Goal: Task Accomplishment & Management: Manage account settings

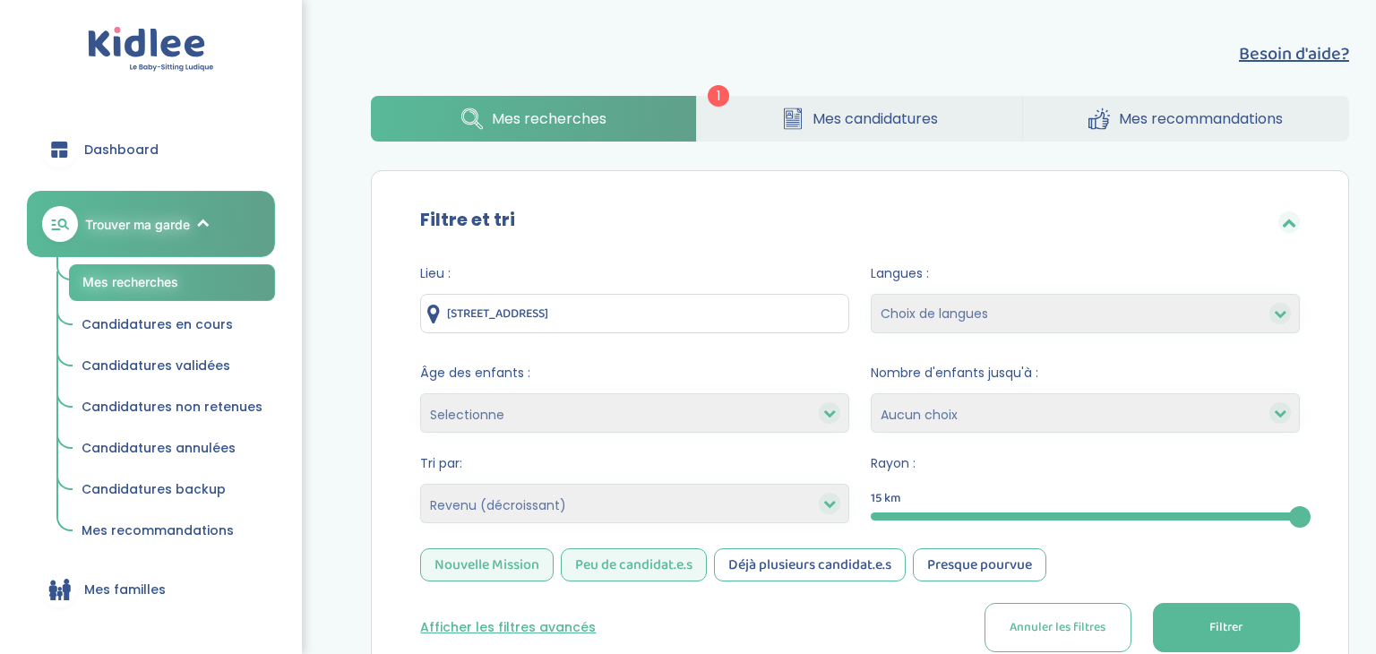
select select "salary_desc"
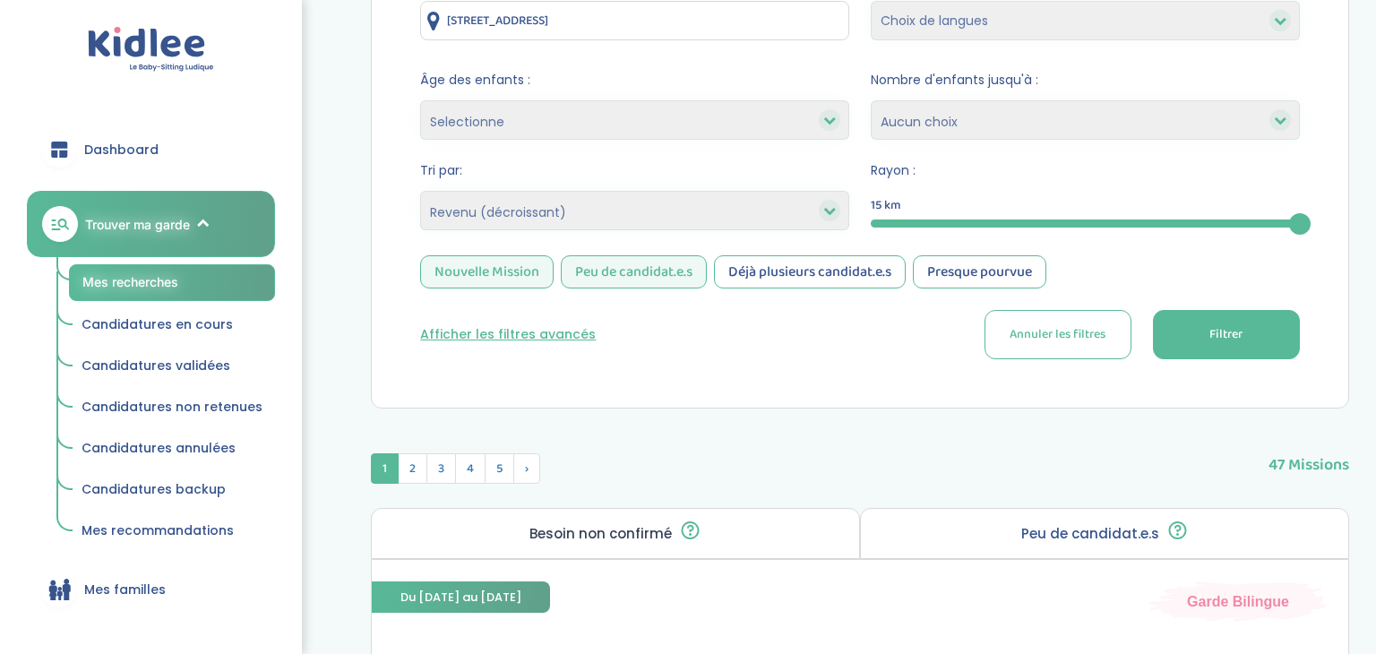
scroll to position [294, 0]
click at [1200, 324] on button "Filtrer" at bounding box center [1226, 333] width 147 height 49
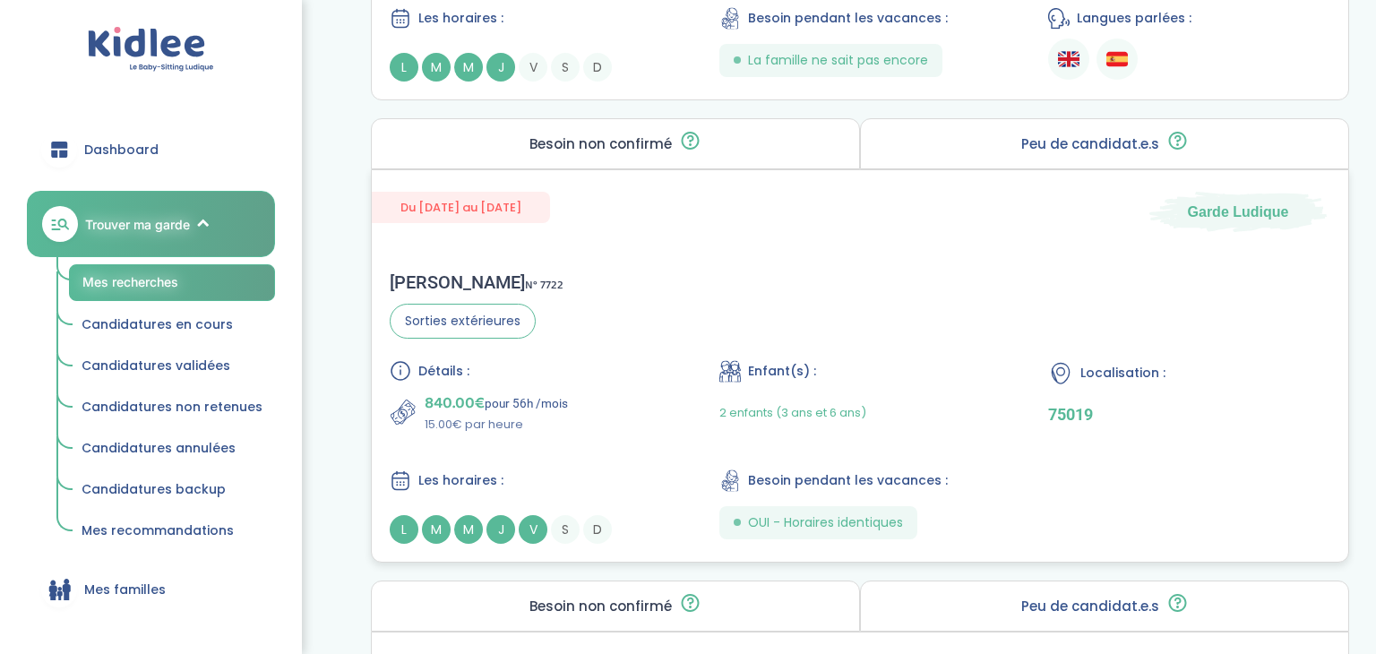
scroll to position [2529, 0]
click at [848, 362] on div "Enfant(s) :" at bounding box center [860, 373] width 282 height 22
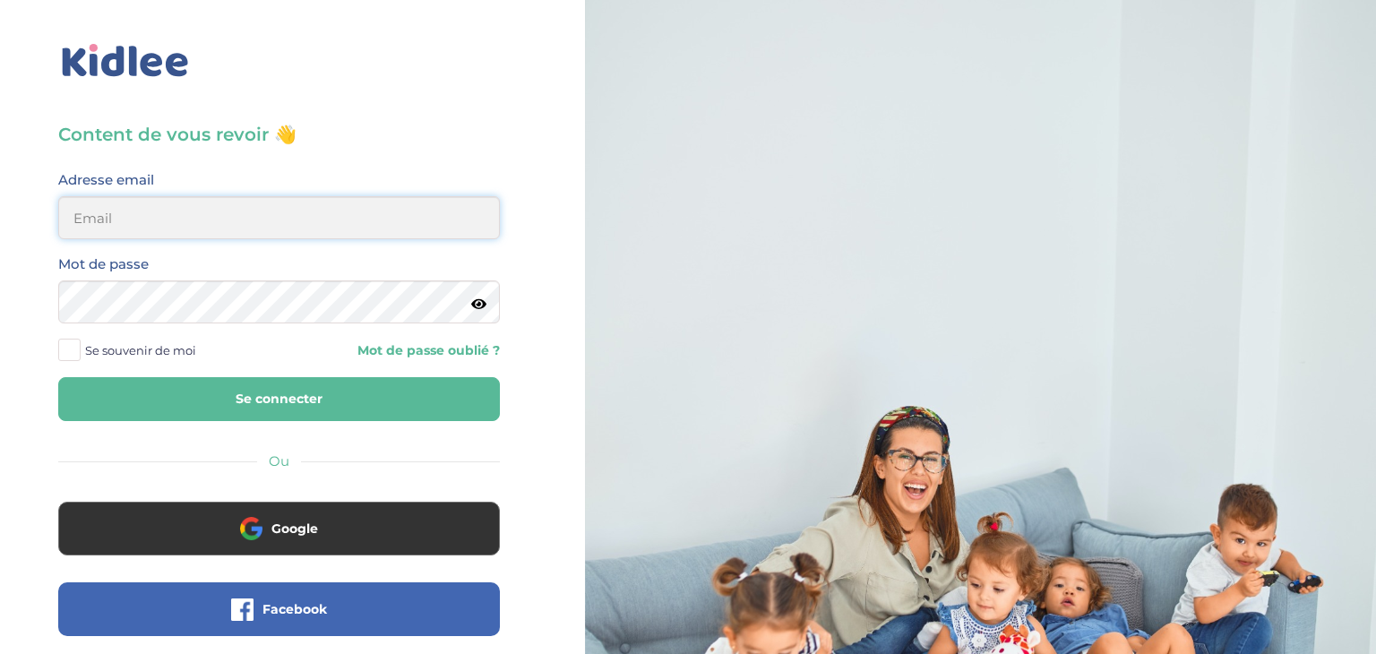
click at [304, 220] on input "email" at bounding box center [279, 217] width 442 height 43
type input "sarrakedjbour@gmail.com"
click at [476, 303] on icon at bounding box center [478, 303] width 15 height 13
click at [300, 389] on button "Se connecter" at bounding box center [279, 399] width 442 height 44
click at [241, 400] on button "Se connecter" at bounding box center [279, 399] width 442 height 44
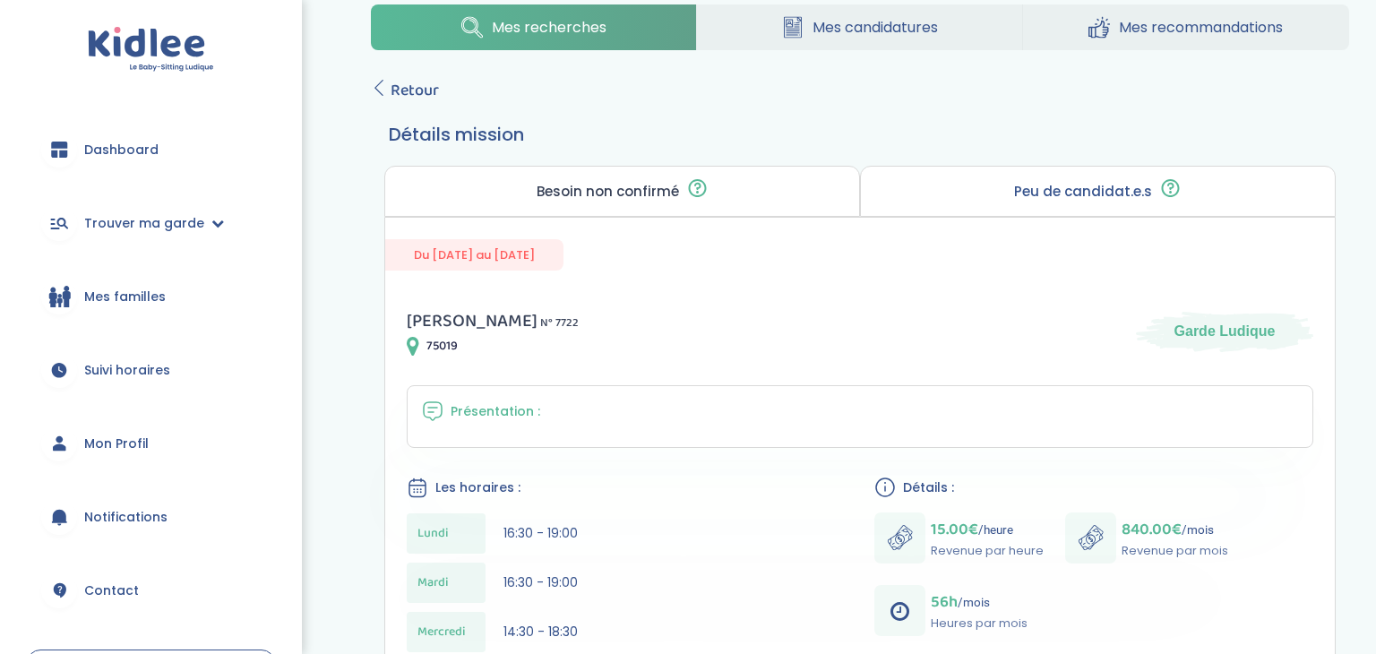
scroll to position [33, 0]
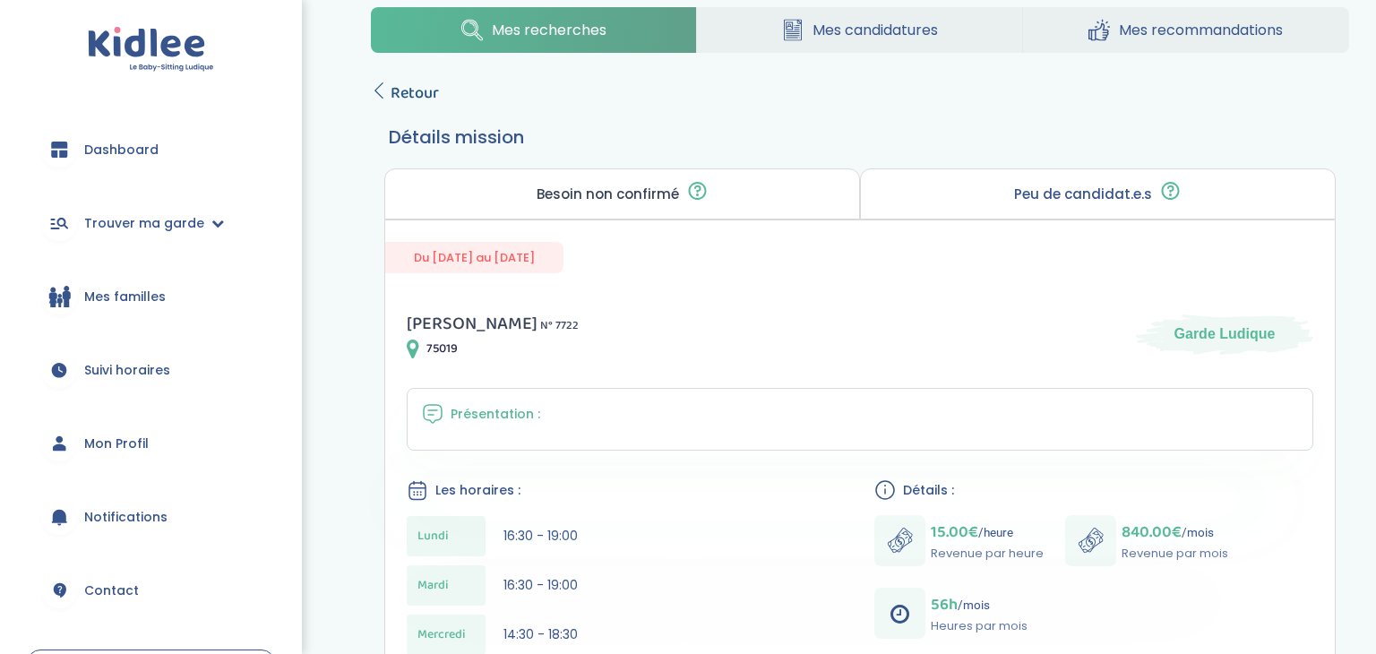
click at [378, 92] on icon at bounding box center [379, 90] width 16 height 16
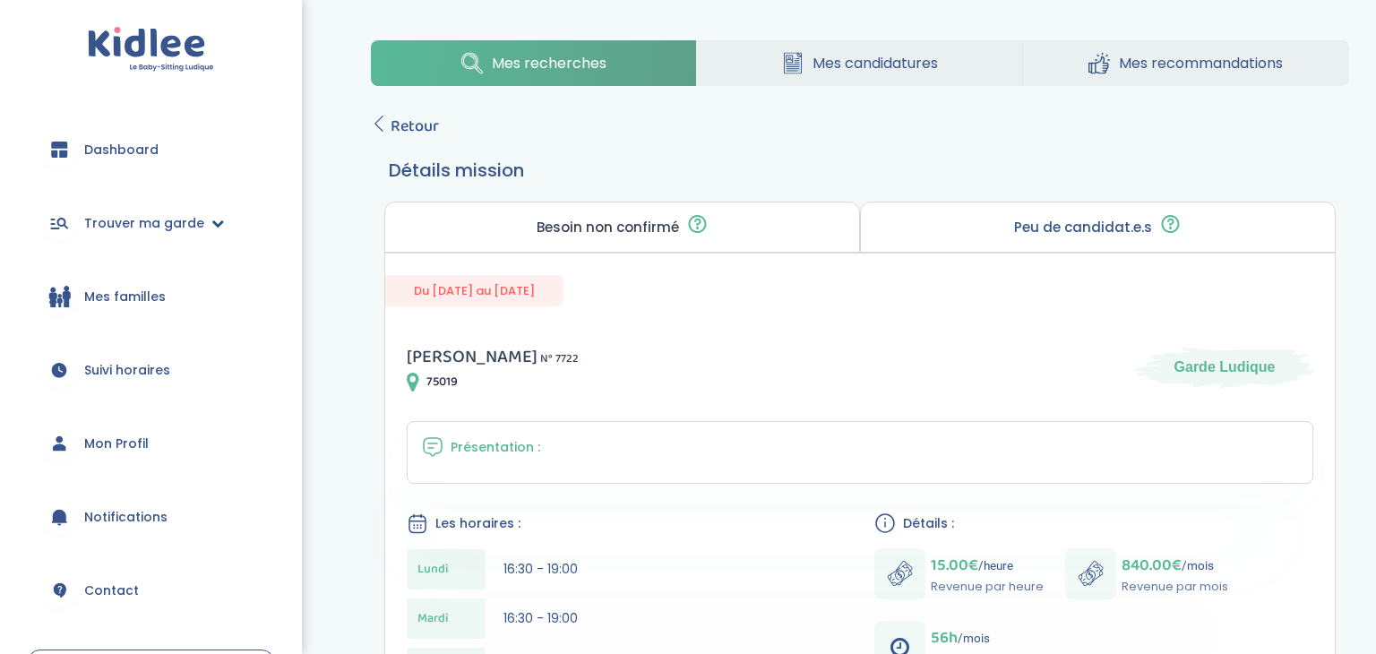
click at [110, 232] on span "Trouver ma garde" at bounding box center [144, 223] width 120 height 19
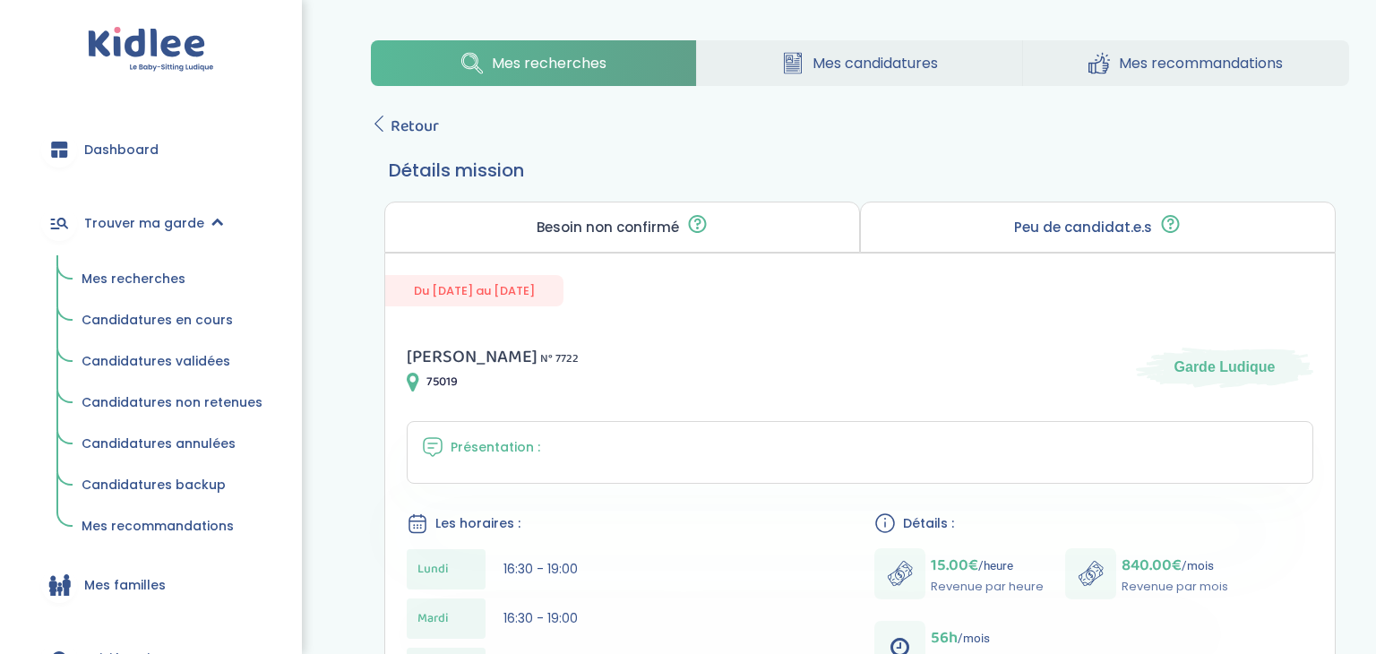
click at [108, 275] on span "Mes recherches" at bounding box center [133, 279] width 104 height 18
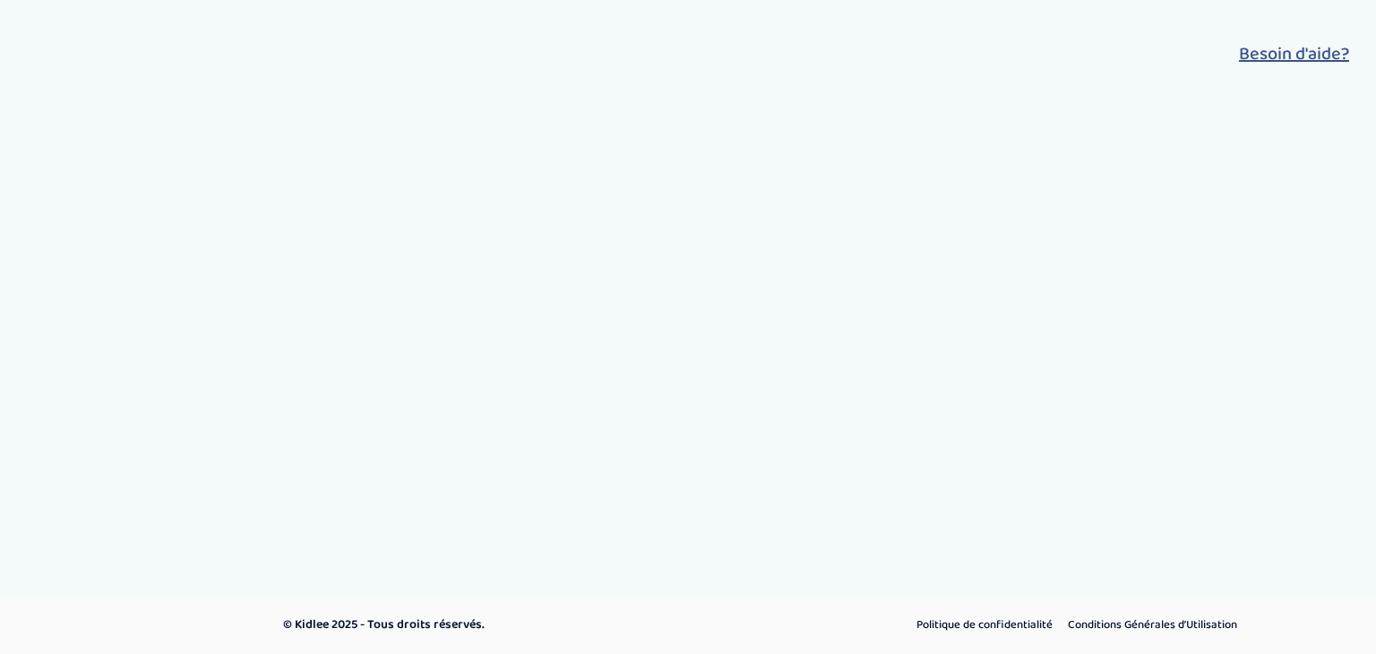
select select "salary_desc"
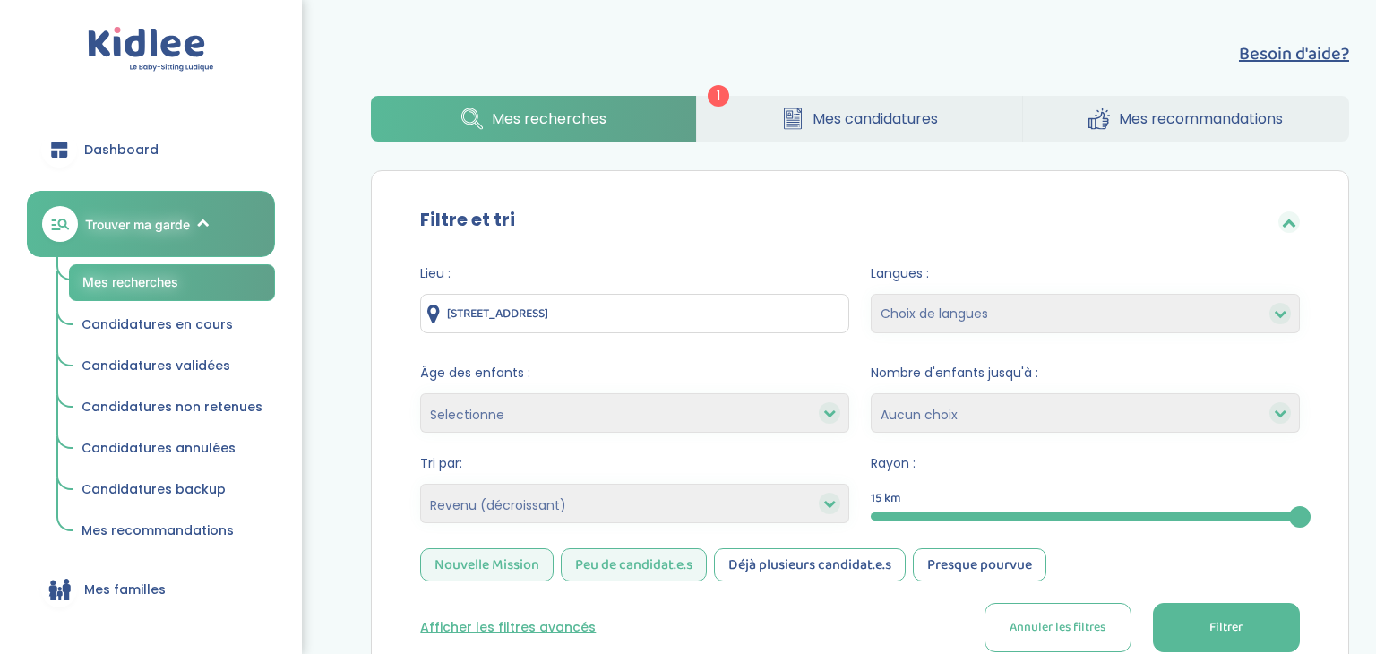
click at [838, 121] on span "Mes candidatures" at bounding box center [874, 118] width 125 height 22
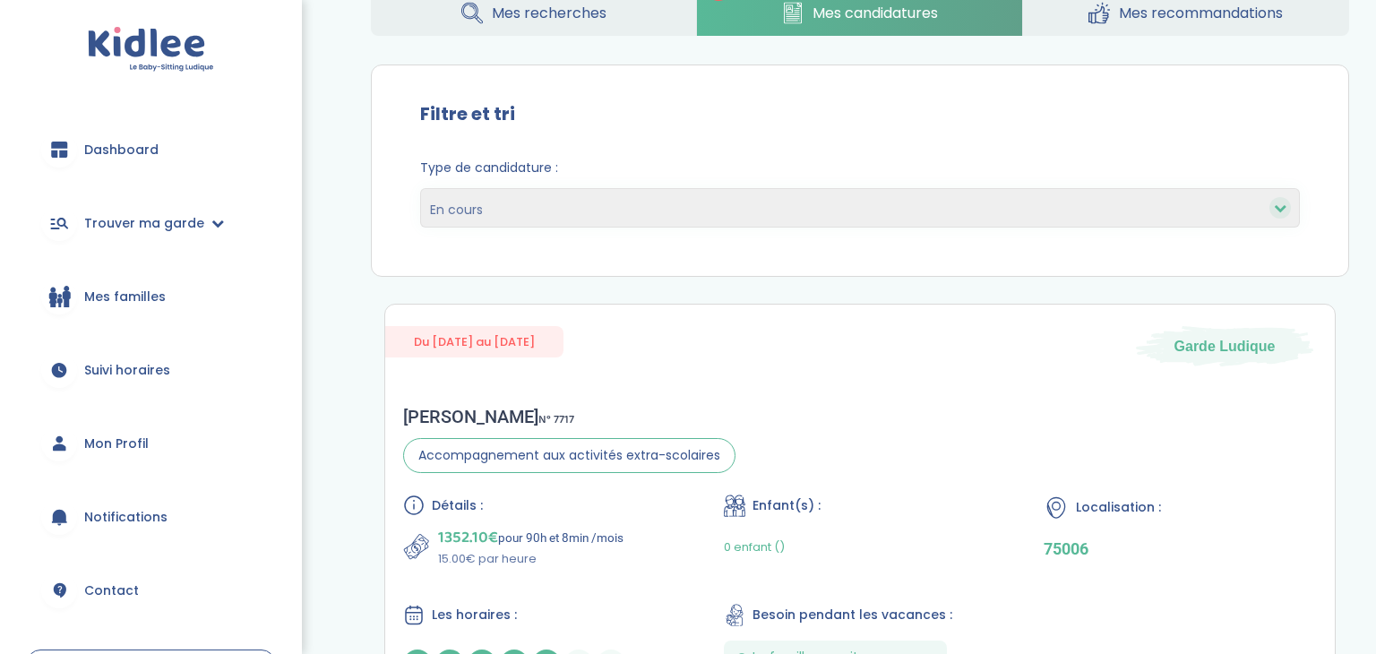
scroll to position [104, 0]
click at [114, 153] on span "Dashboard" at bounding box center [121, 150] width 74 height 19
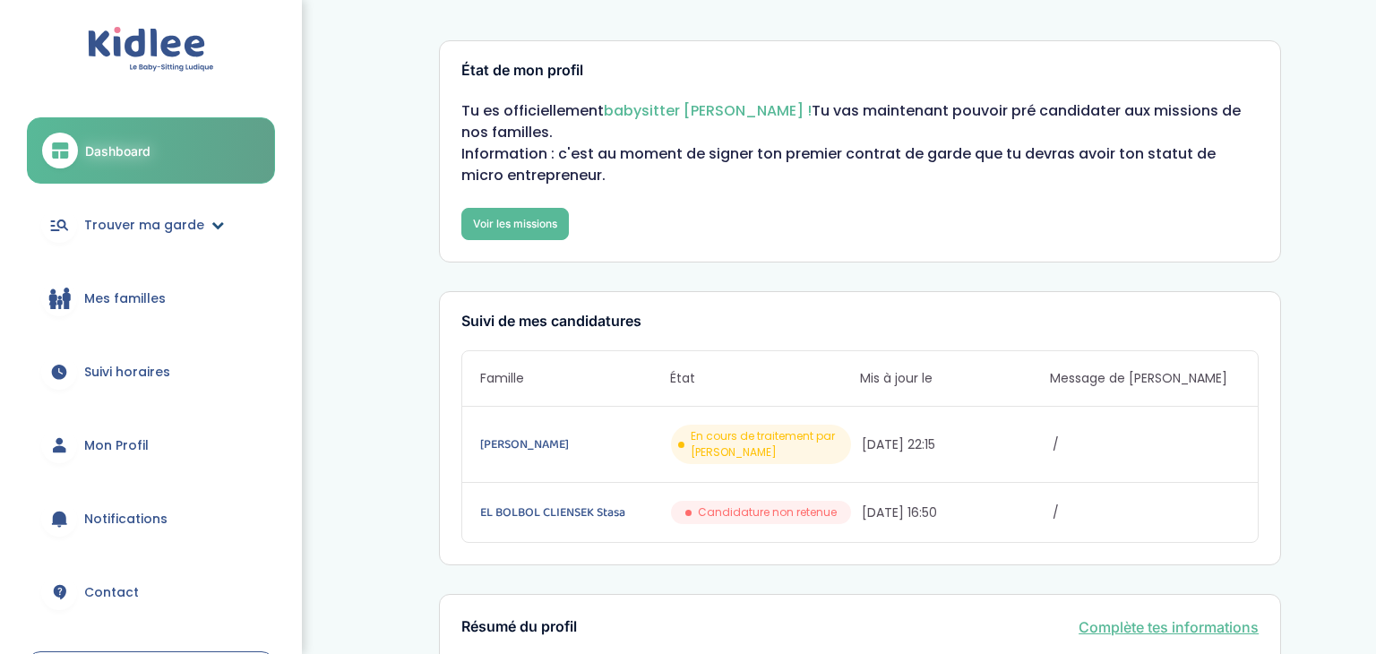
scroll to position [136, 0]
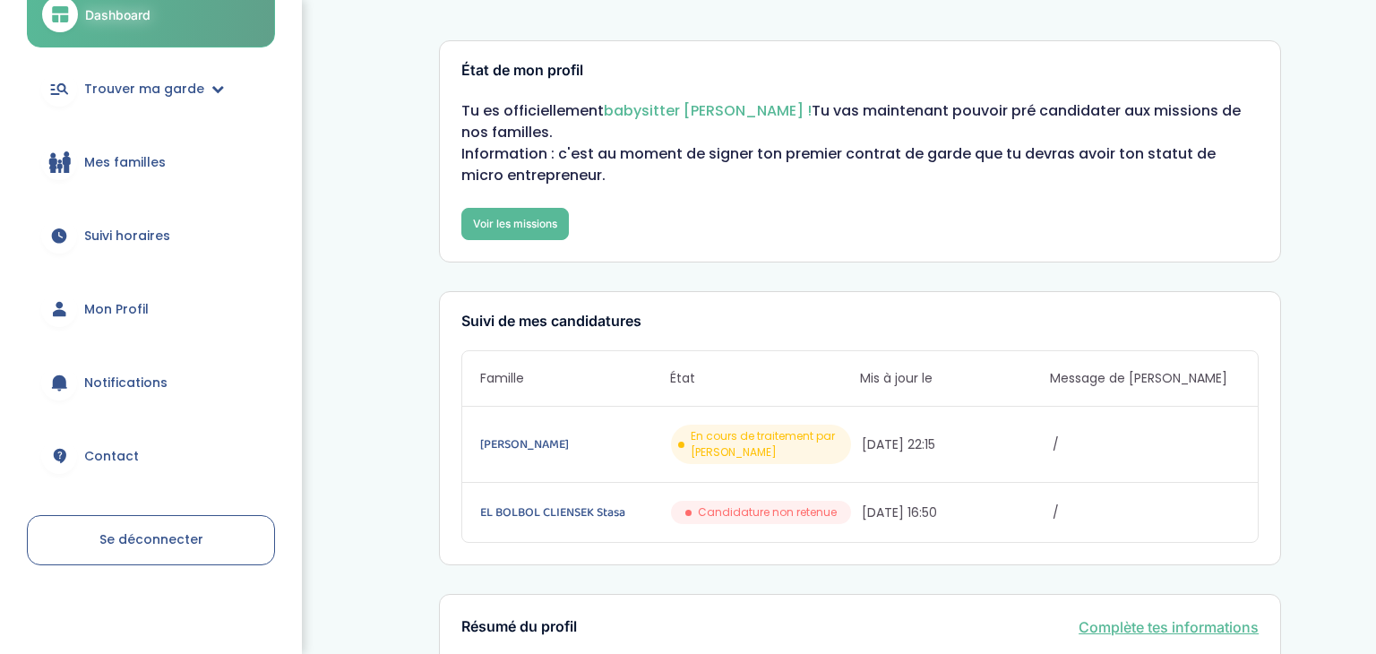
click at [125, 304] on span "Mon Profil" at bounding box center [116, 309] width 64 height 19
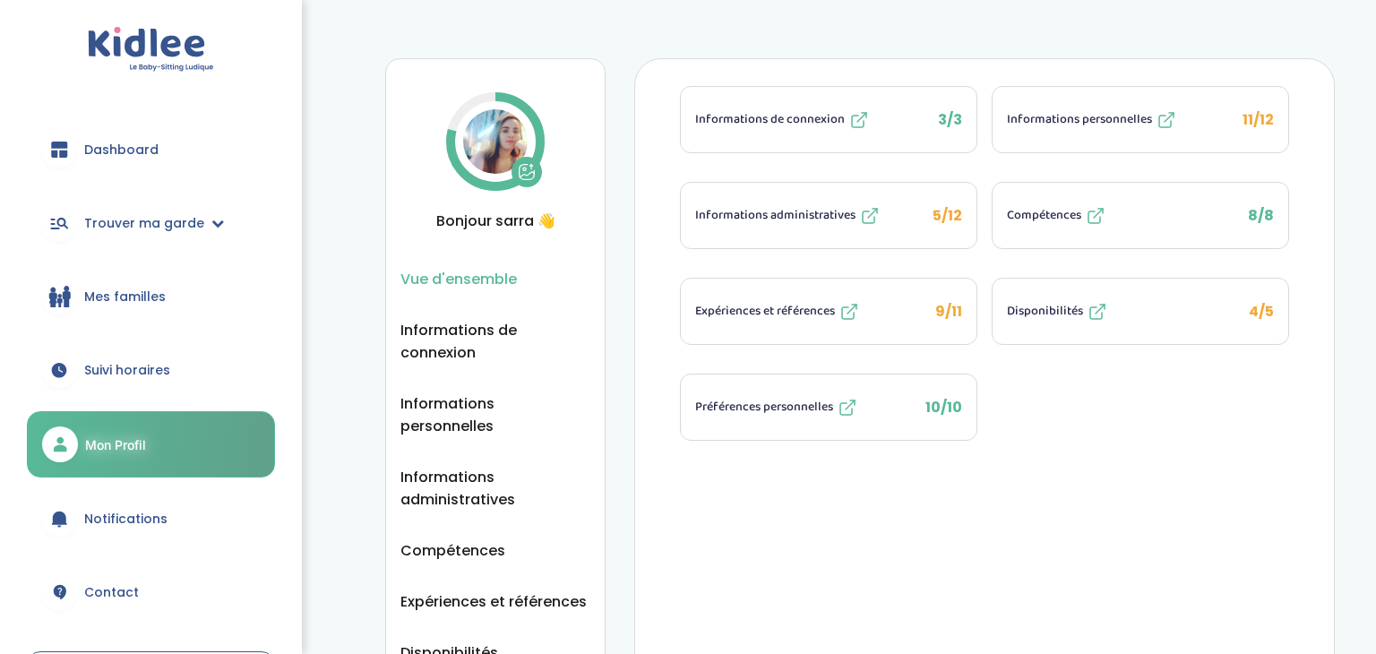
click at [1094, 123] on span "Informations personnelles" at bounding box center [1079, 119] width 145 height 19
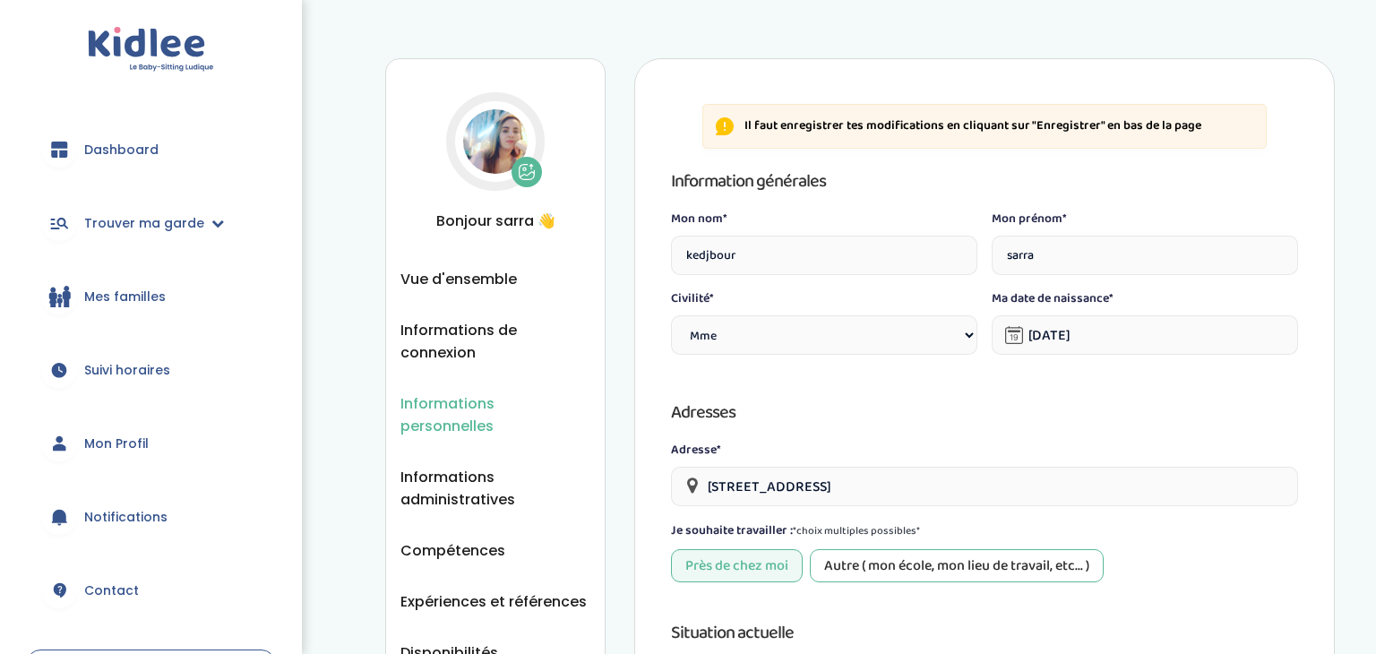
select select "1"
select select "6"
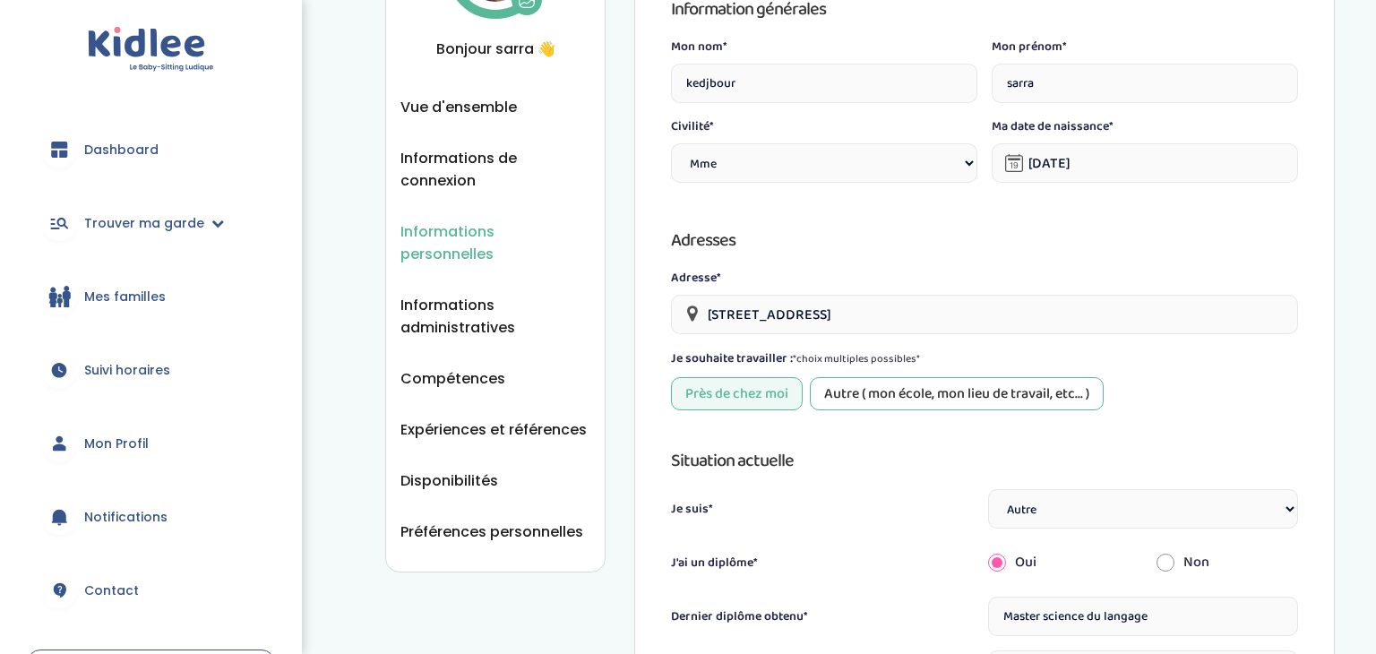
scroll to position [174, 0]
click at [436, 365] on span "Compétences" at bounding box center [452, 376] width 105 height 22
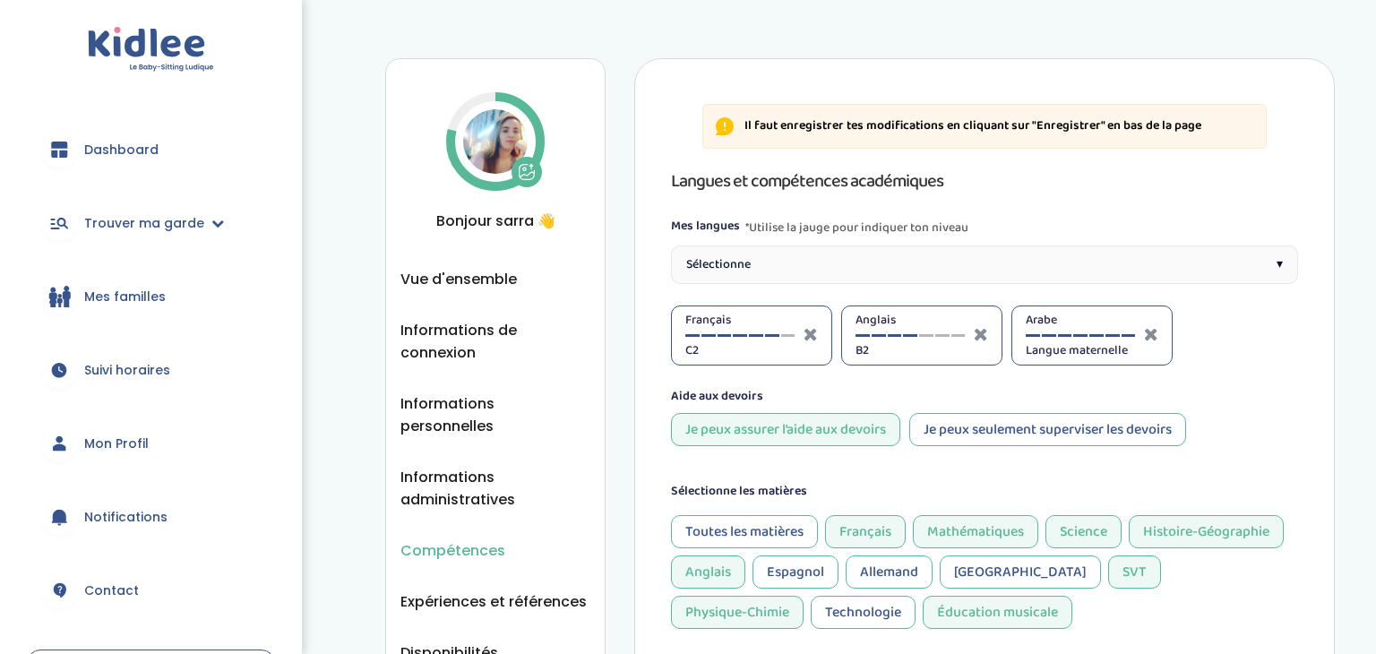
select select "CM2"
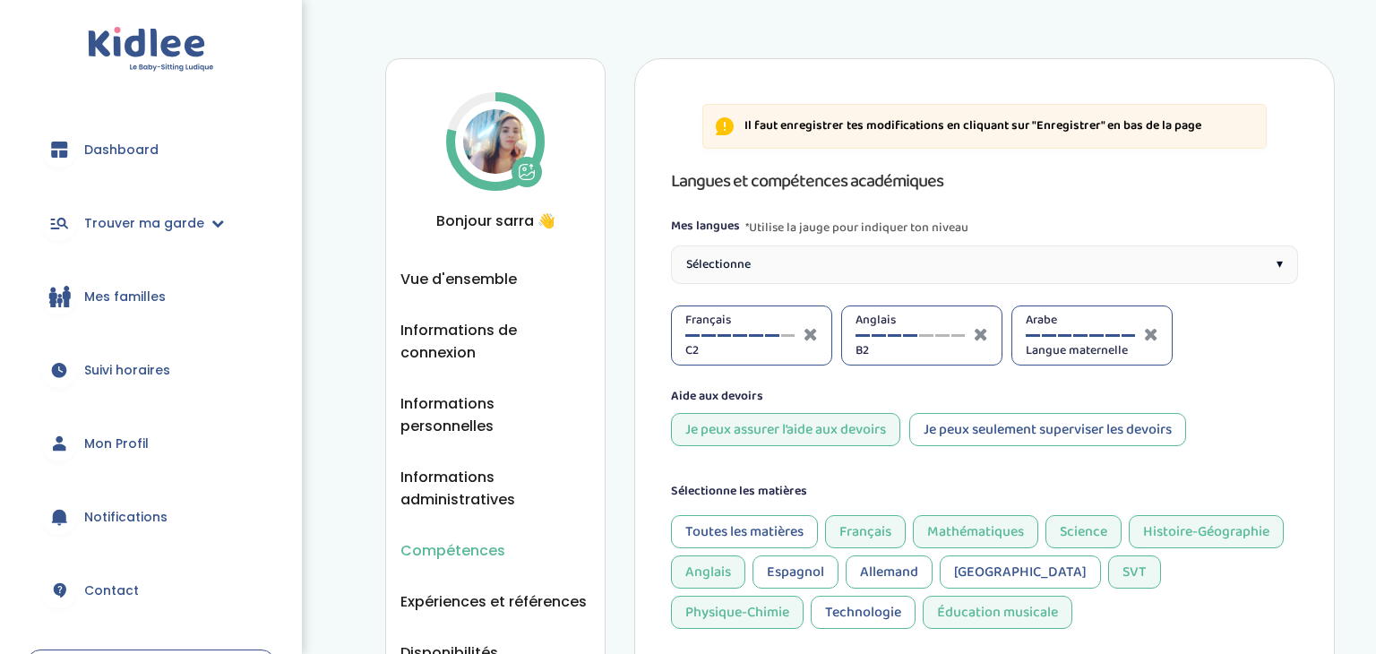
select select "CM2"
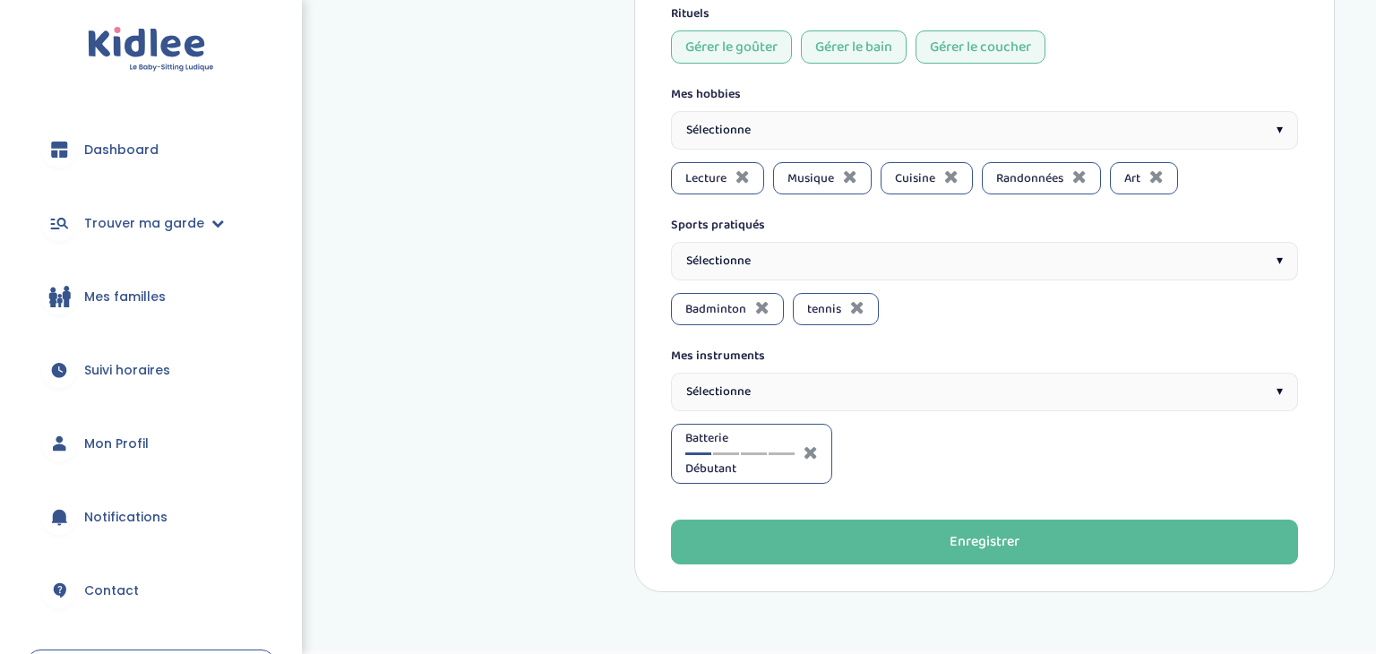
scroll to position [1569, 0]
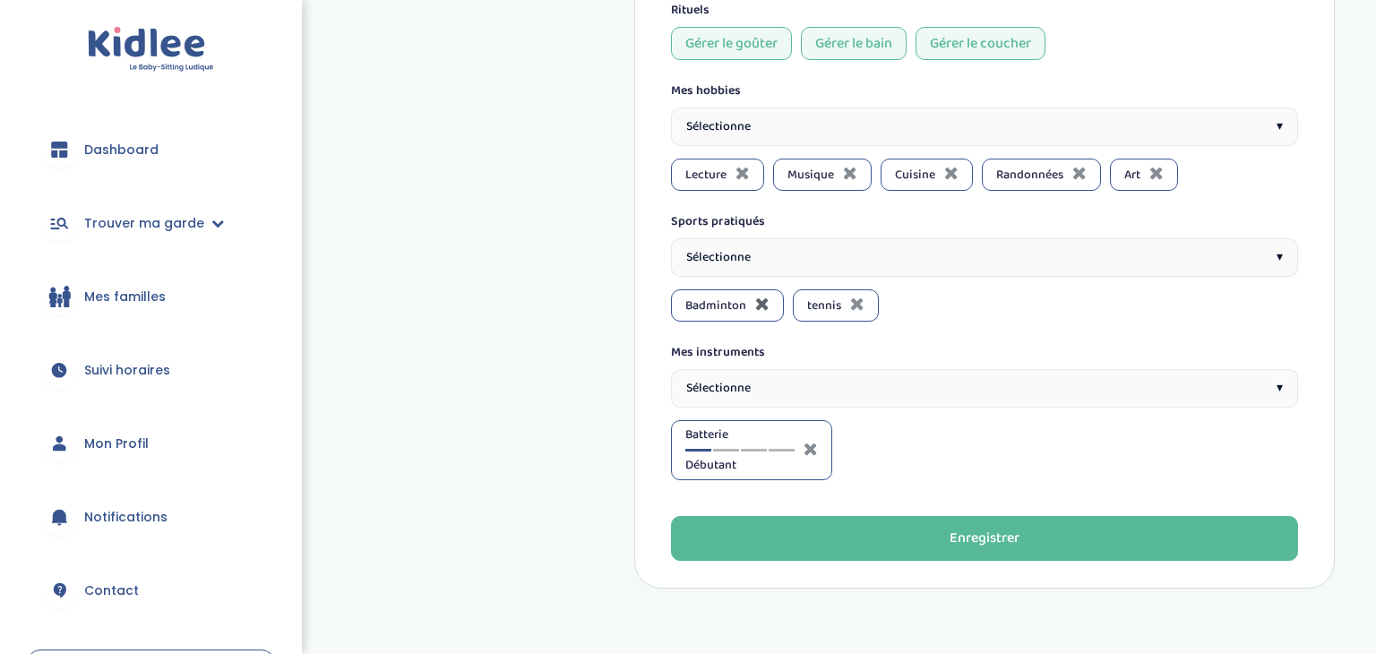
click at [759, 307] on icon at bounding box center [762, 304] width 14 height 18
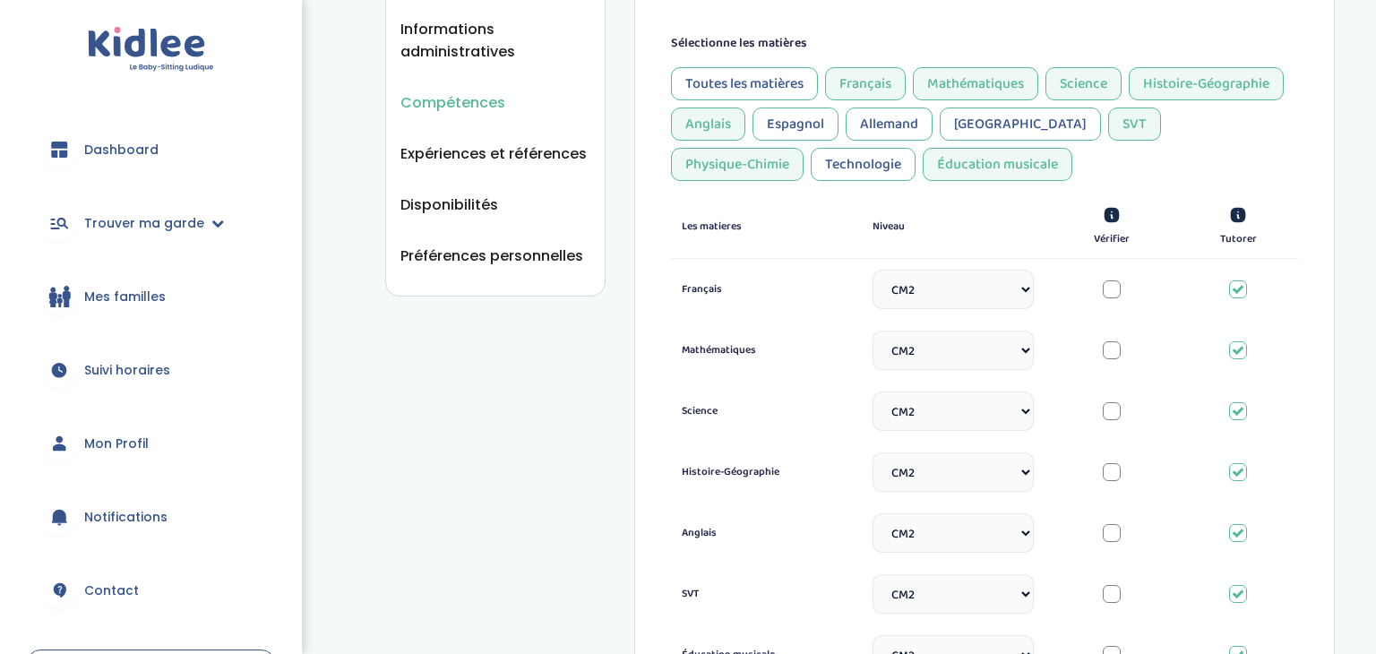
scroll to position [0, 0]
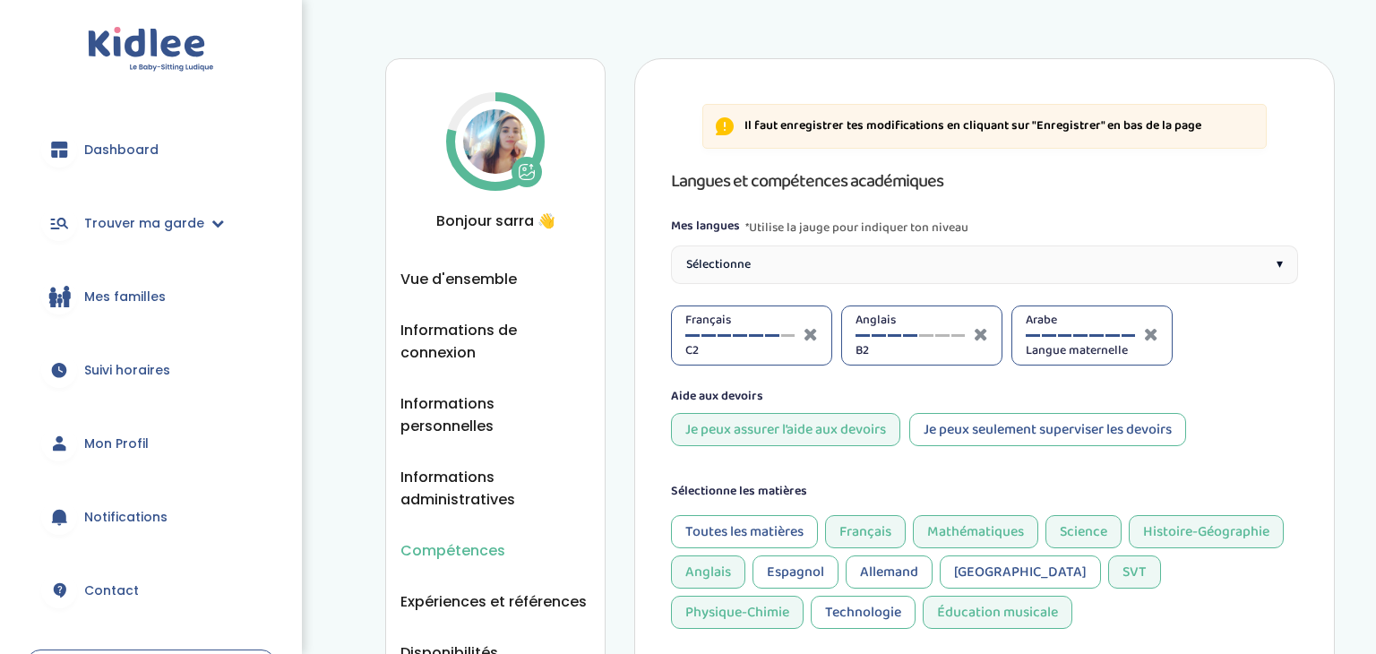
click at [1084, 615] on div "Toutes les matières Français Mathématiques Science Histoire-Géographie Anglais …" at bounding box center [984, 572] width 627 height 114
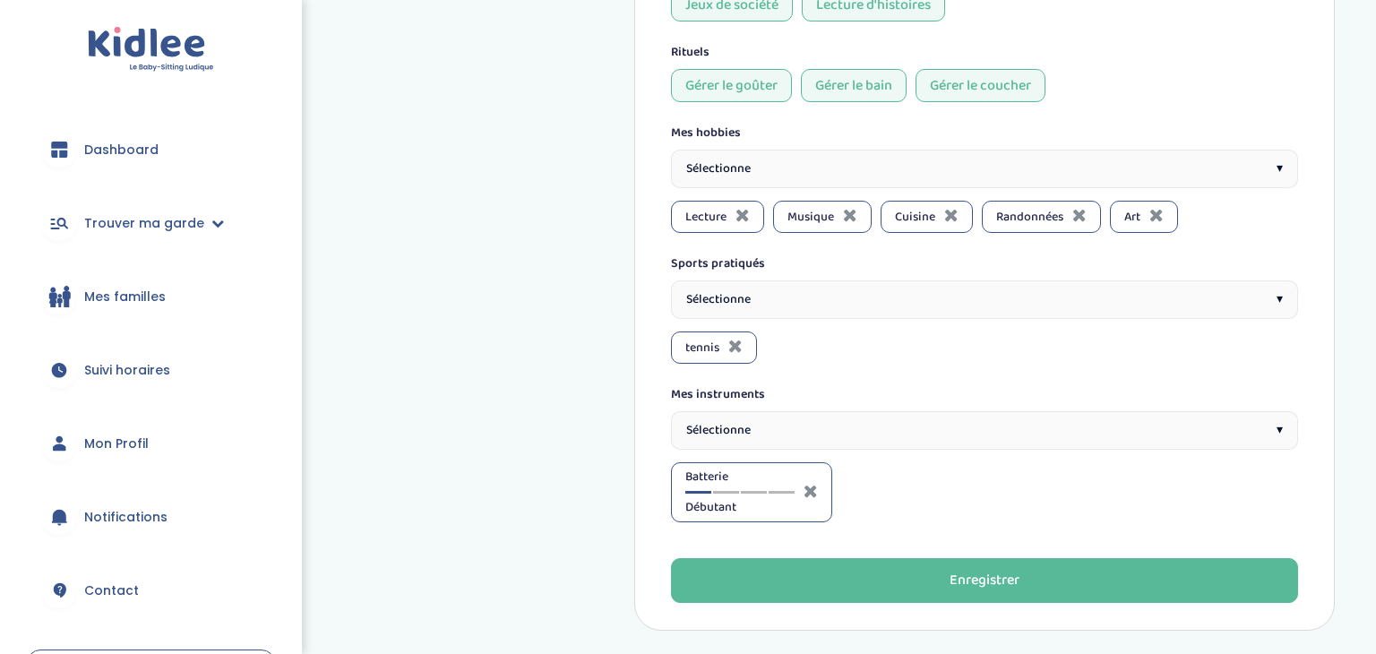
scroll to position [1617, 0]
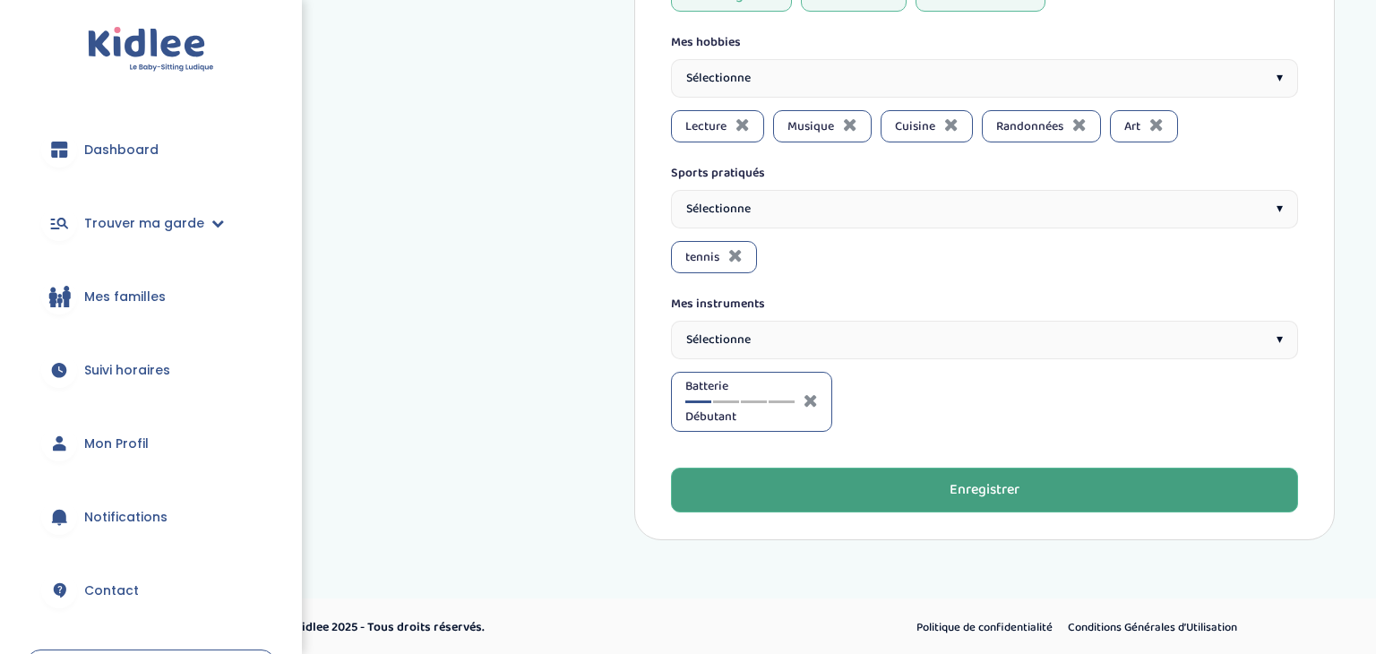
click at [827, 482] on button "Enregistrer" at bounding box center [984, 489] width 627 height 45
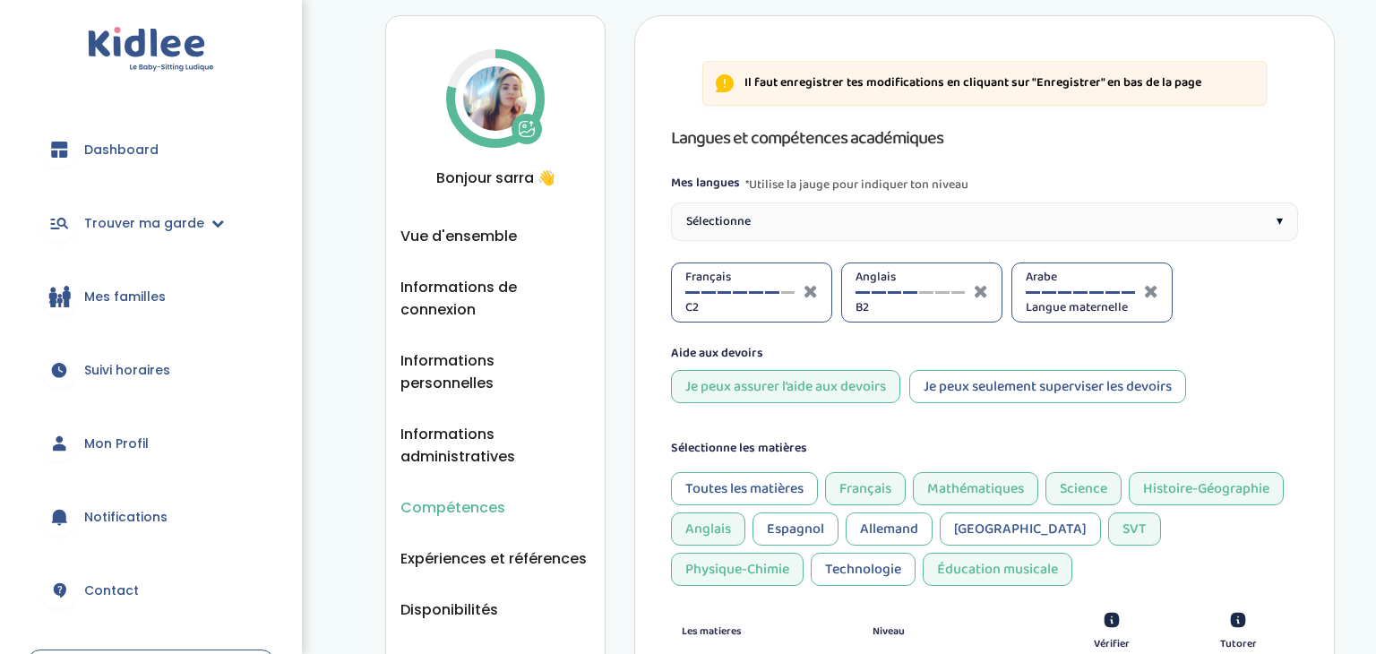
scroll to position [34, 0]
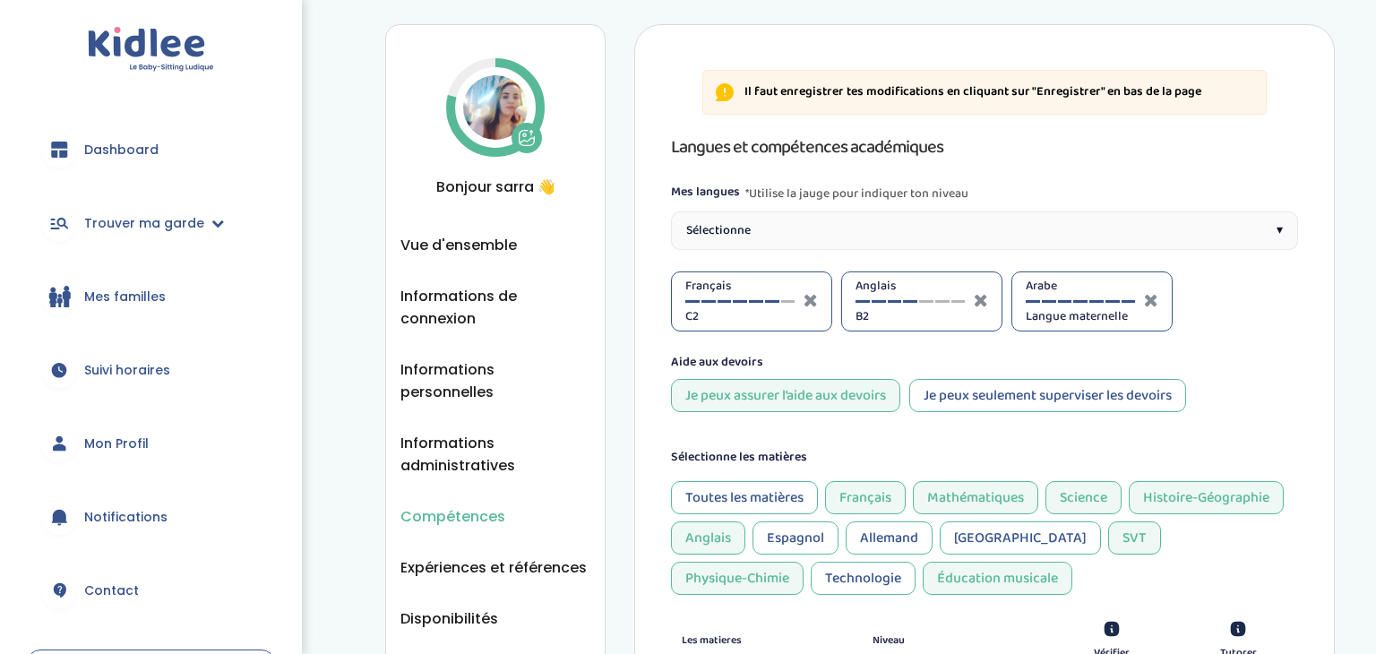
click at [479, 296] on span "Informations de connexion" at bounding box center [495, 307] width 190 height 45
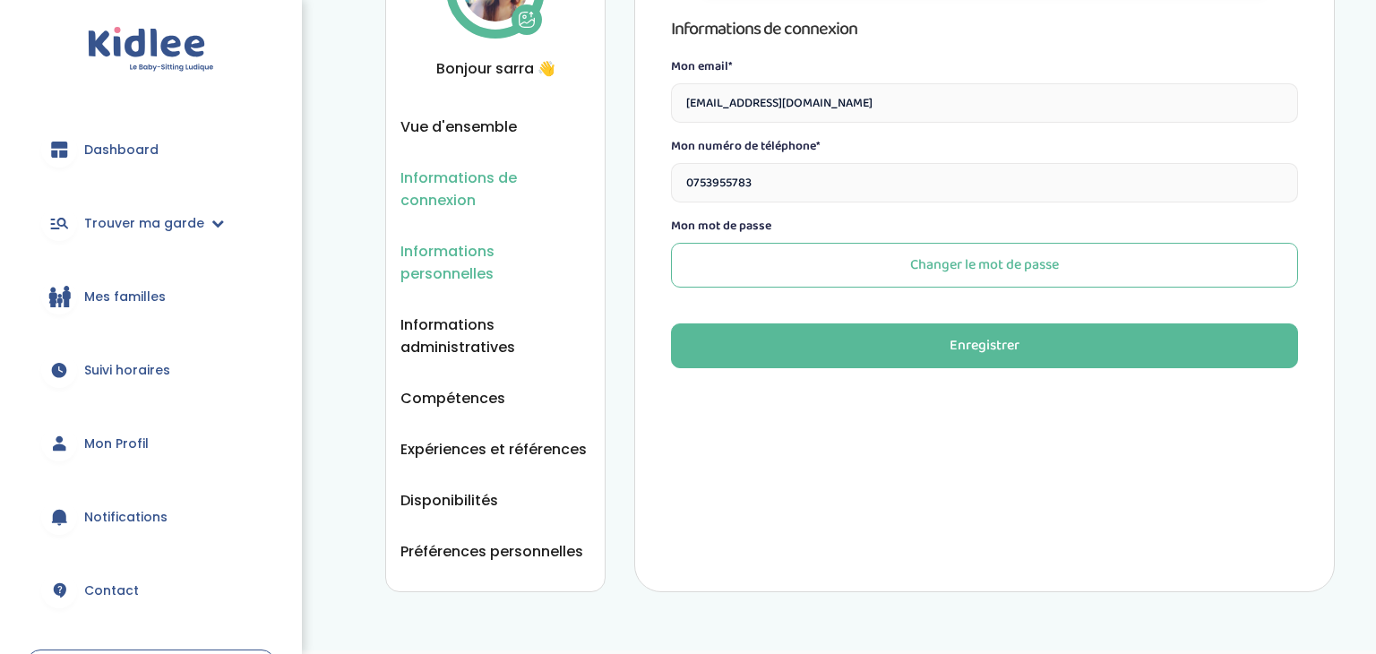
scroll to position [155, 0]
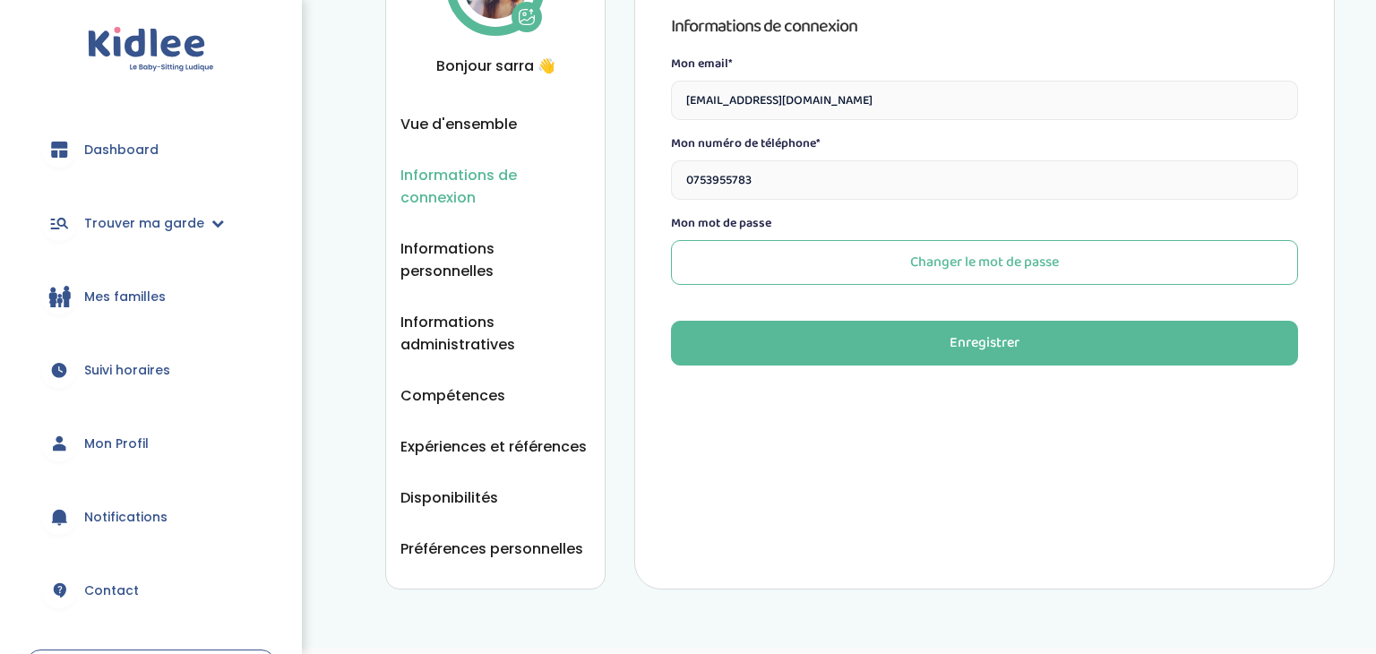
click at [467, 434] on ul "Vue d'ensemble Informations de connexion Informations personnelles Informations…" at bounding box center [495, 336] width 190 height 447
click at [473, 435] on span "Expériences et références" at bounding box center [493, 446] width 186 height 22
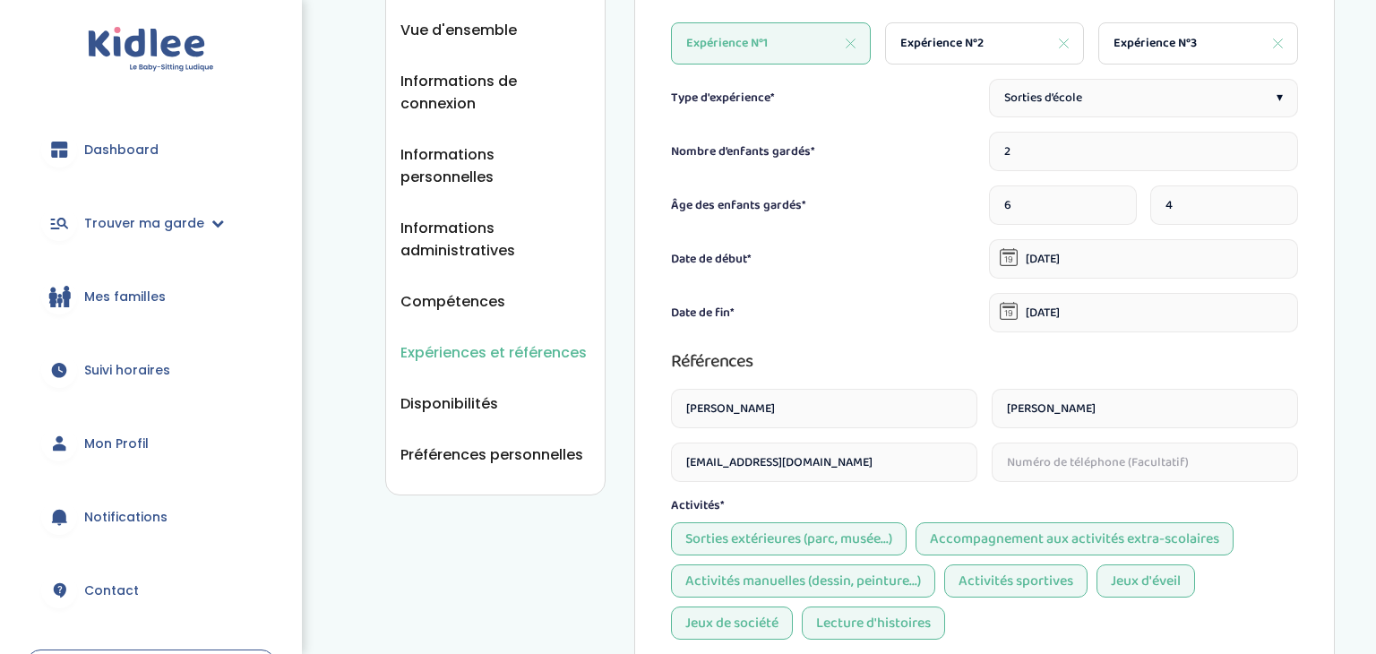
scroll to position [247, 0]
click at [463, 394] on span "Disponibilités" at bounding box center [449, 405] width 98 height 22
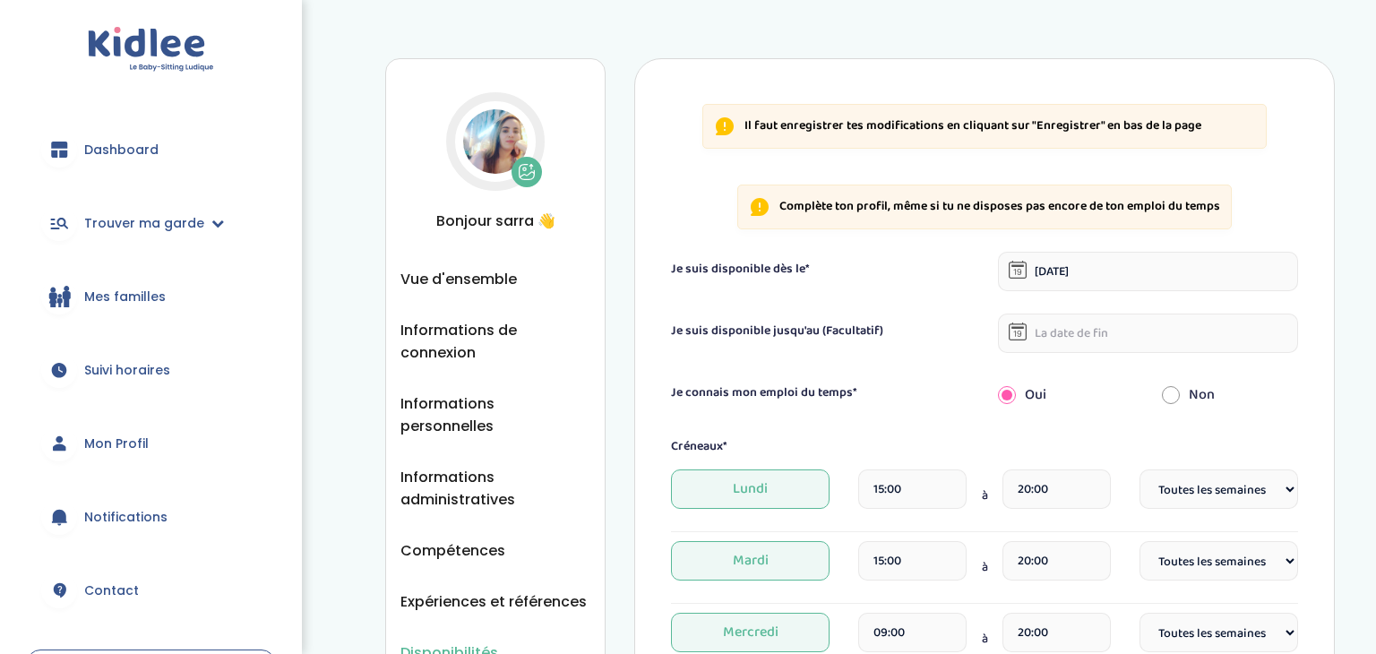
select select "1"
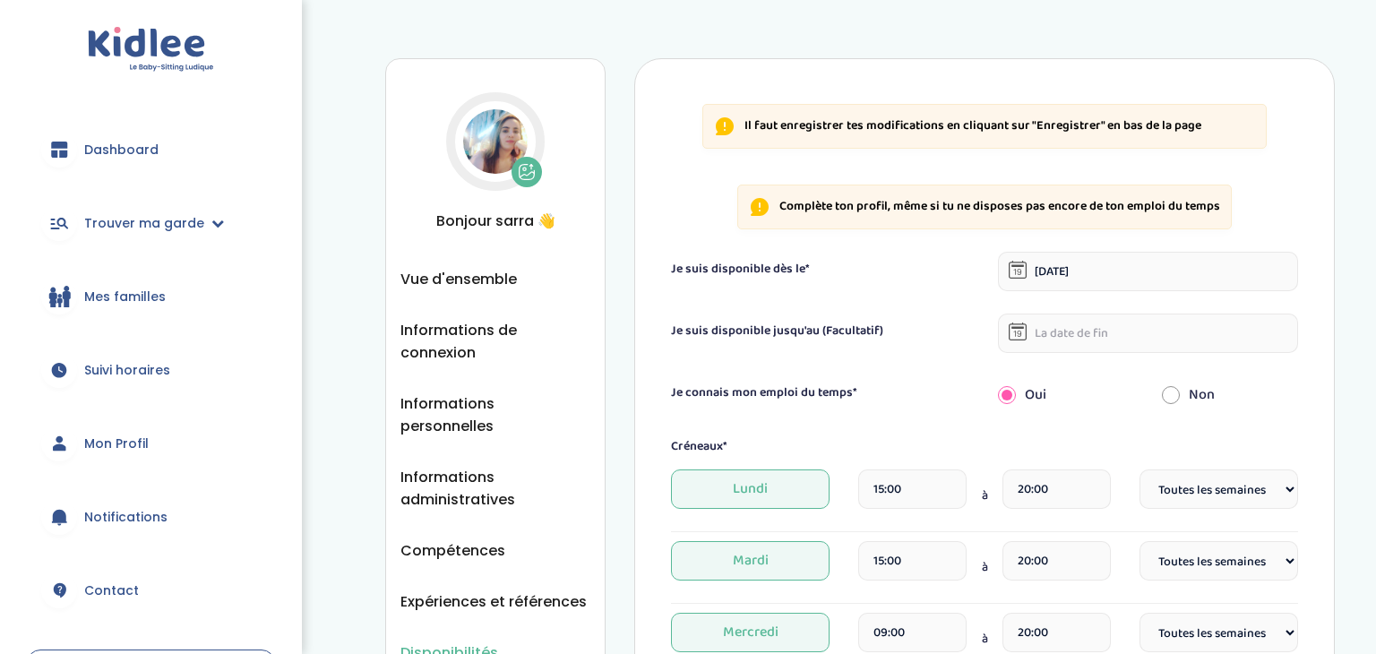
select select "1"
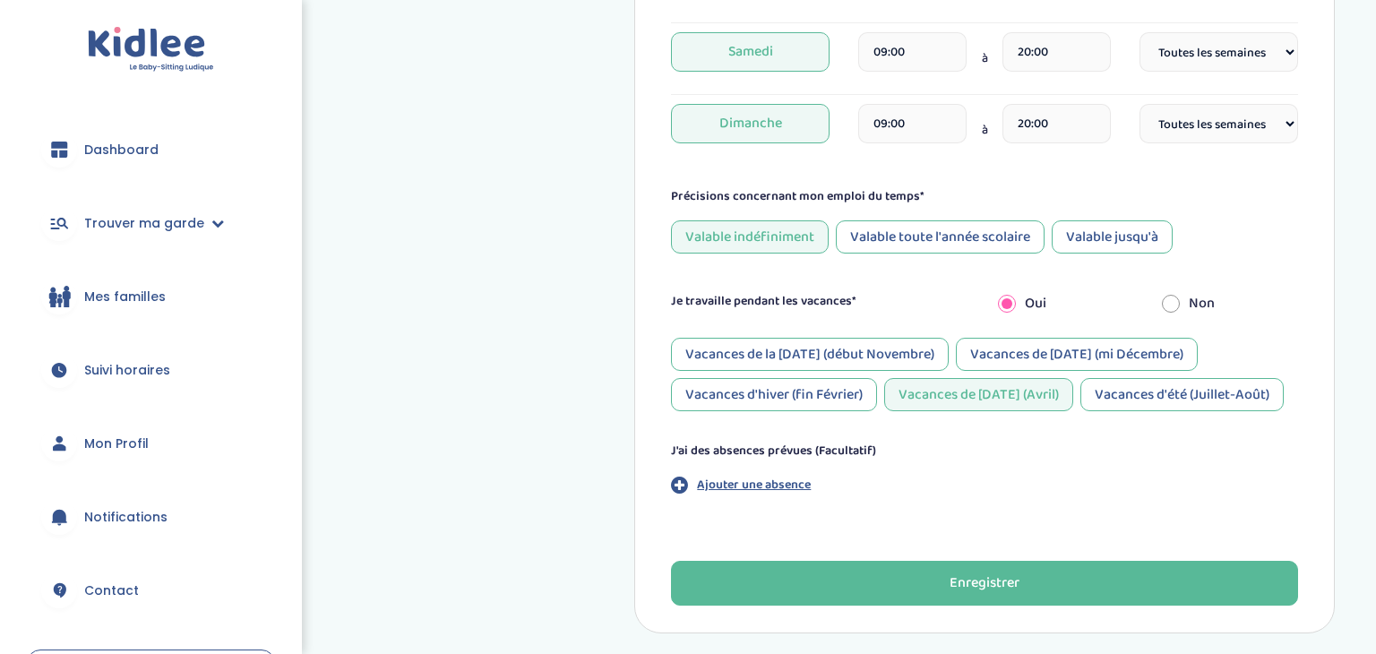
scroll to position [800, 0]
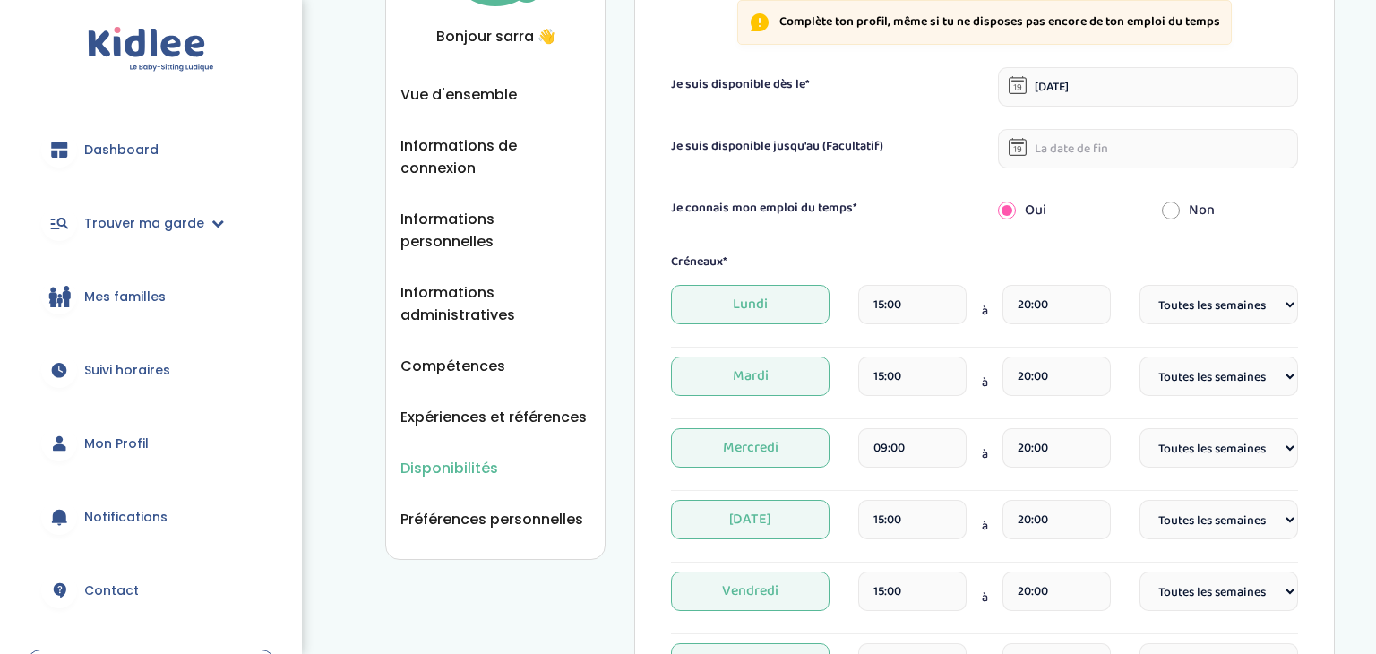
scroll to position [198, 0]
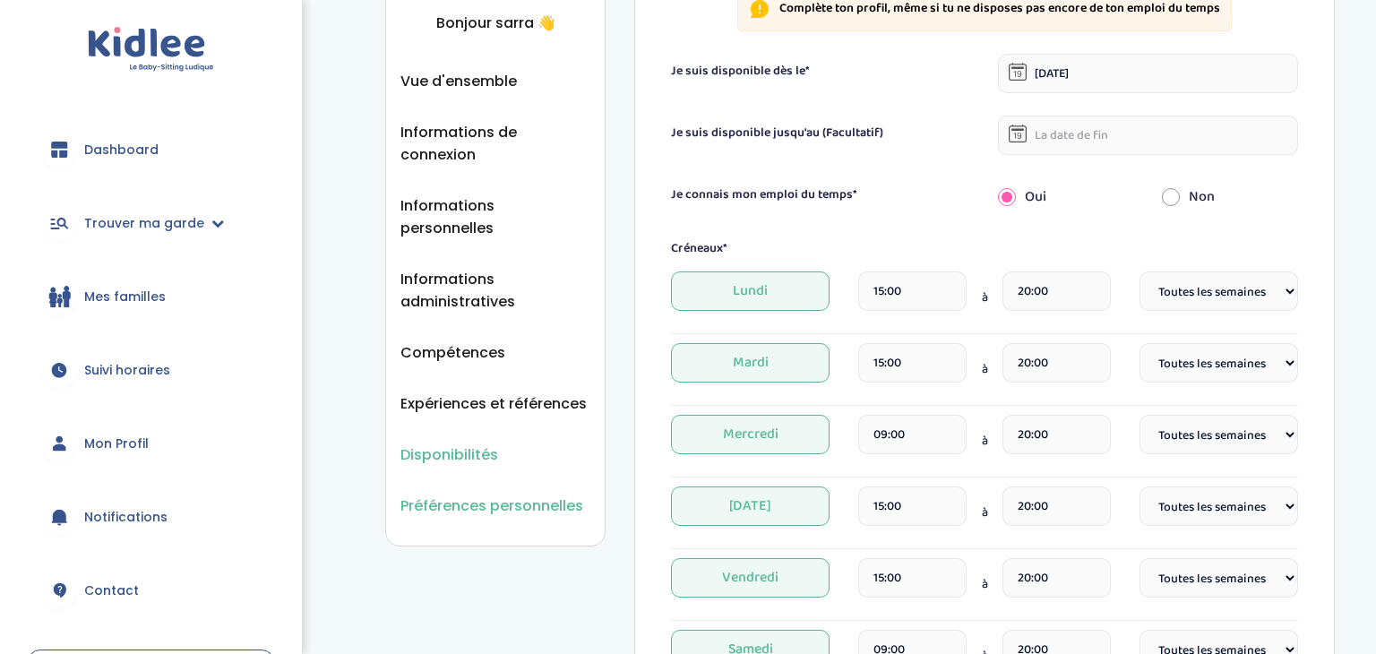
click at [468, 494] on span "Préférences personnelles" at bounding box center [491, 505] width 183 height 22
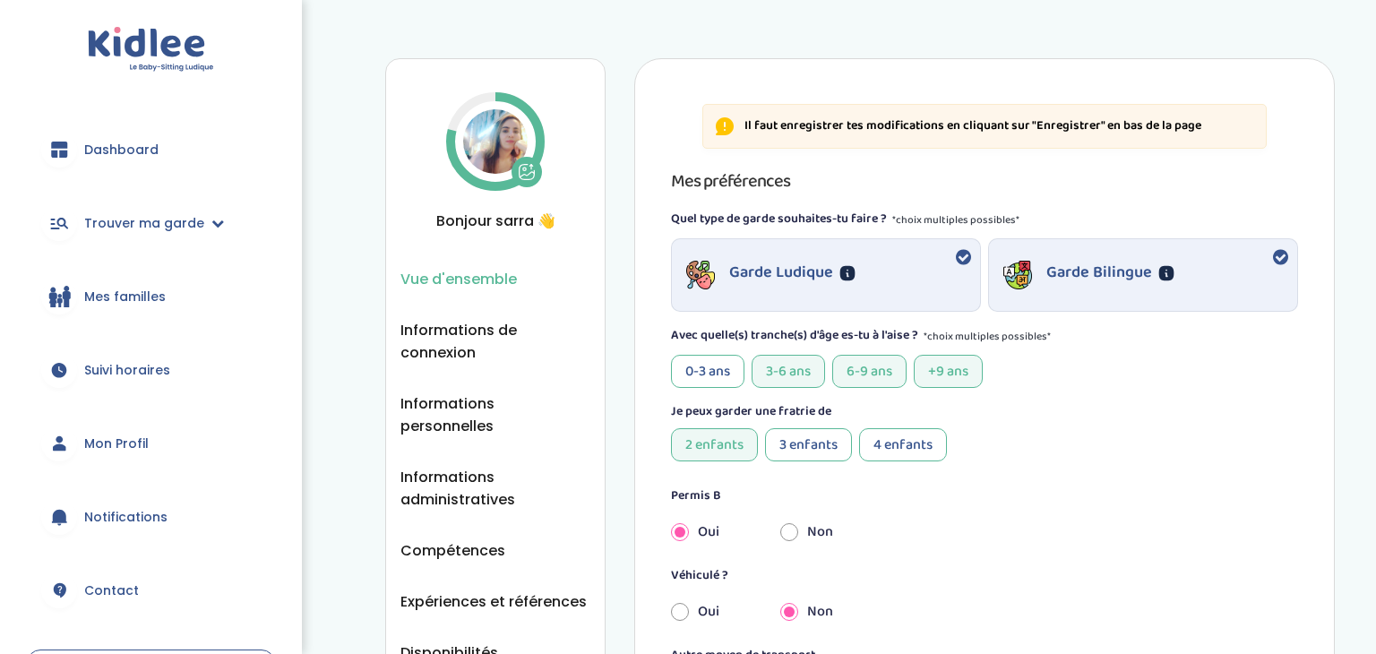
click at [483, 273] on span "Vue d'ensemble" at bounding box center [458, 279] width 116 height 22
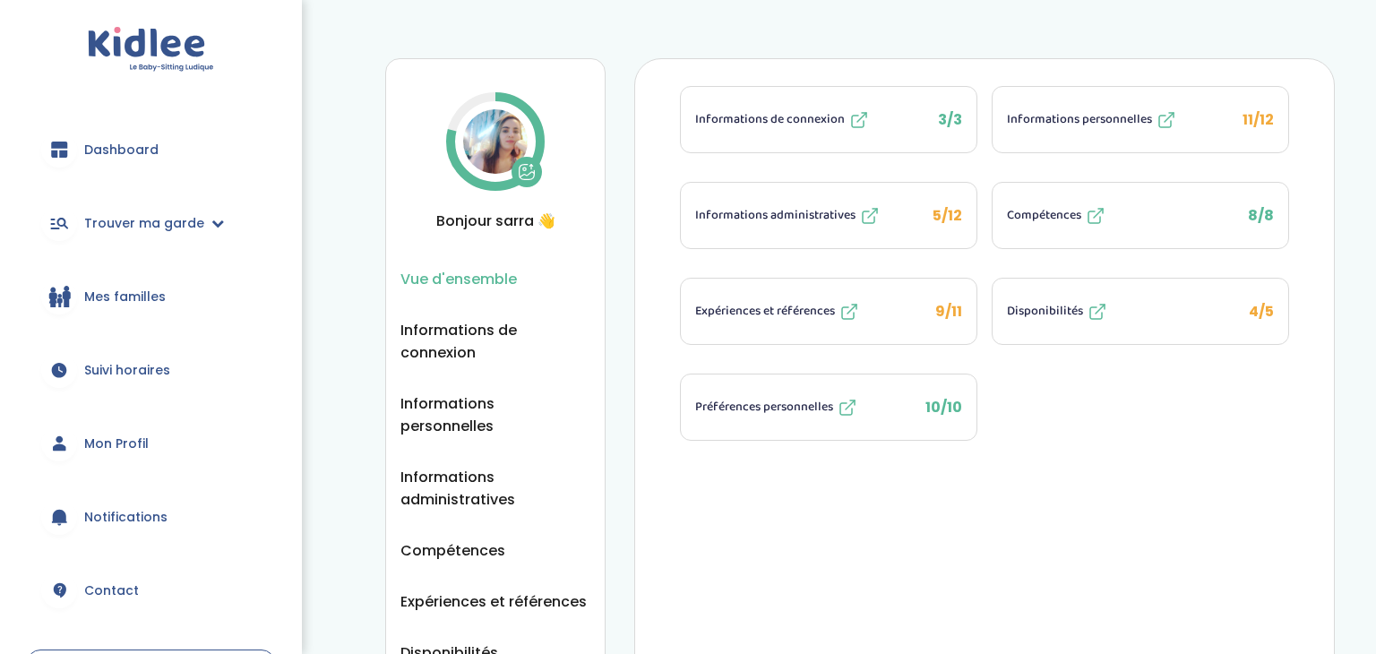
click at [116, 147] on span "Dashboard" at bounding box center [121, 150] width 74 height 19
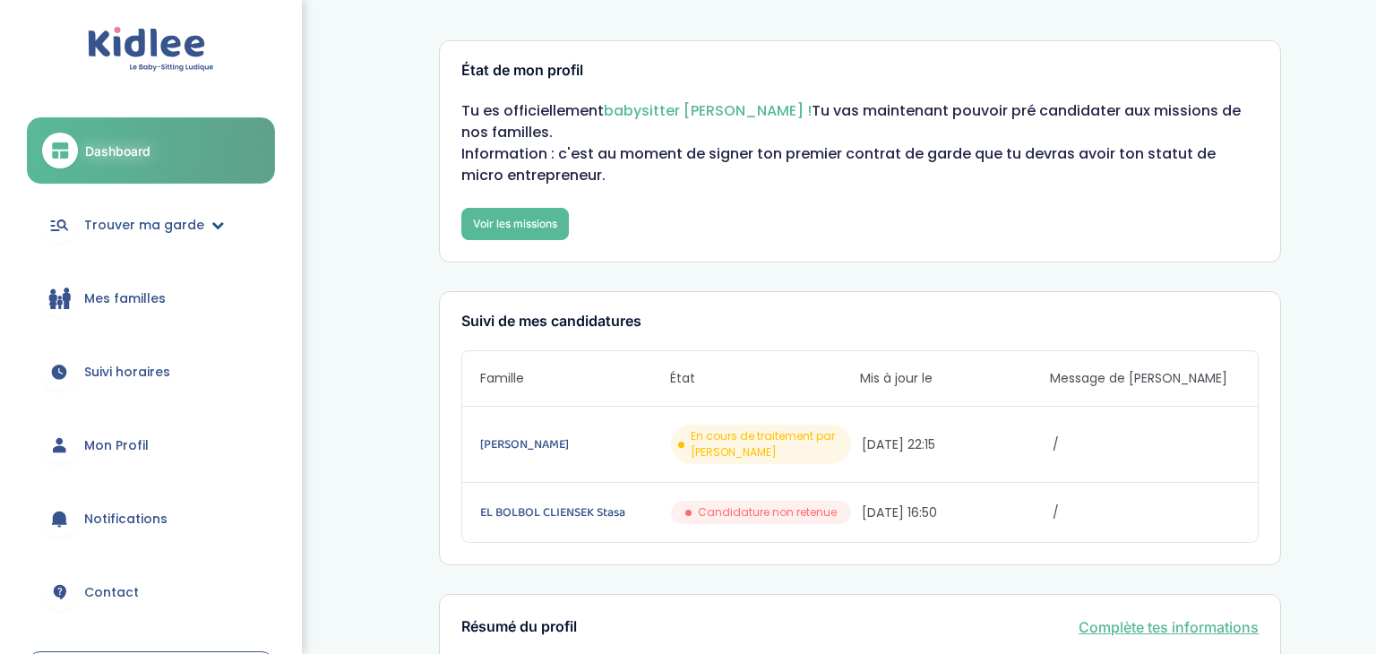
click at [170, 231] on span "Trouver ma garde" at bounding box center [144, 225] width 120 height 19
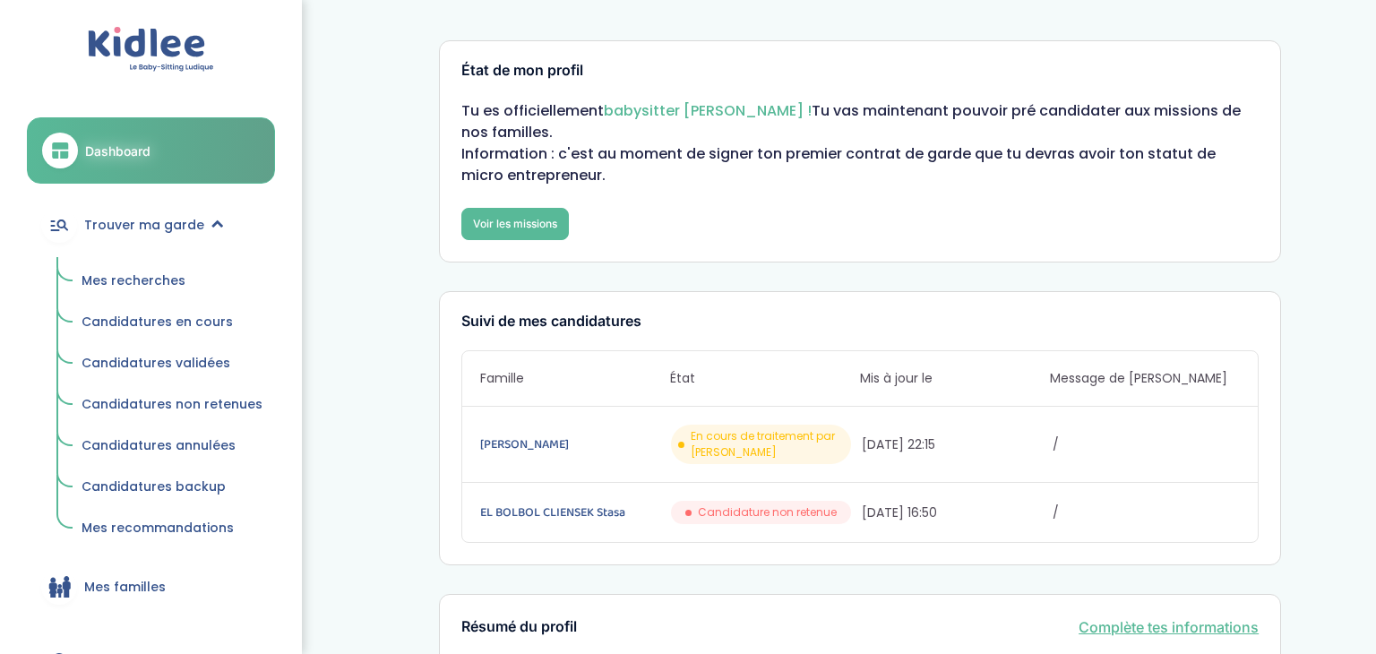
click at [133, 280] on span "Mes recherches" at bounding box center [133, 280] width 104 height 18
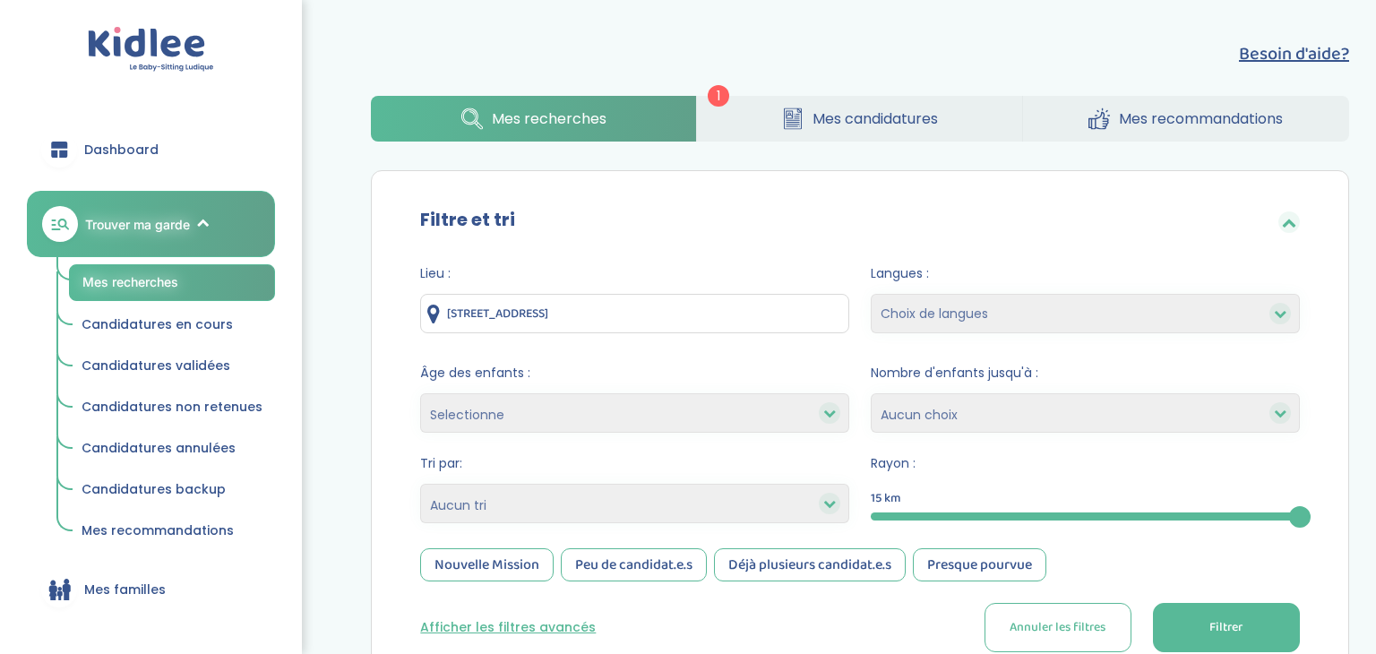
click at [136, 154] on span "Dashboard" at bounding box center [121, 150] width 74 height 19
